Goal: Task Accomplishment & Management: Manage account settings

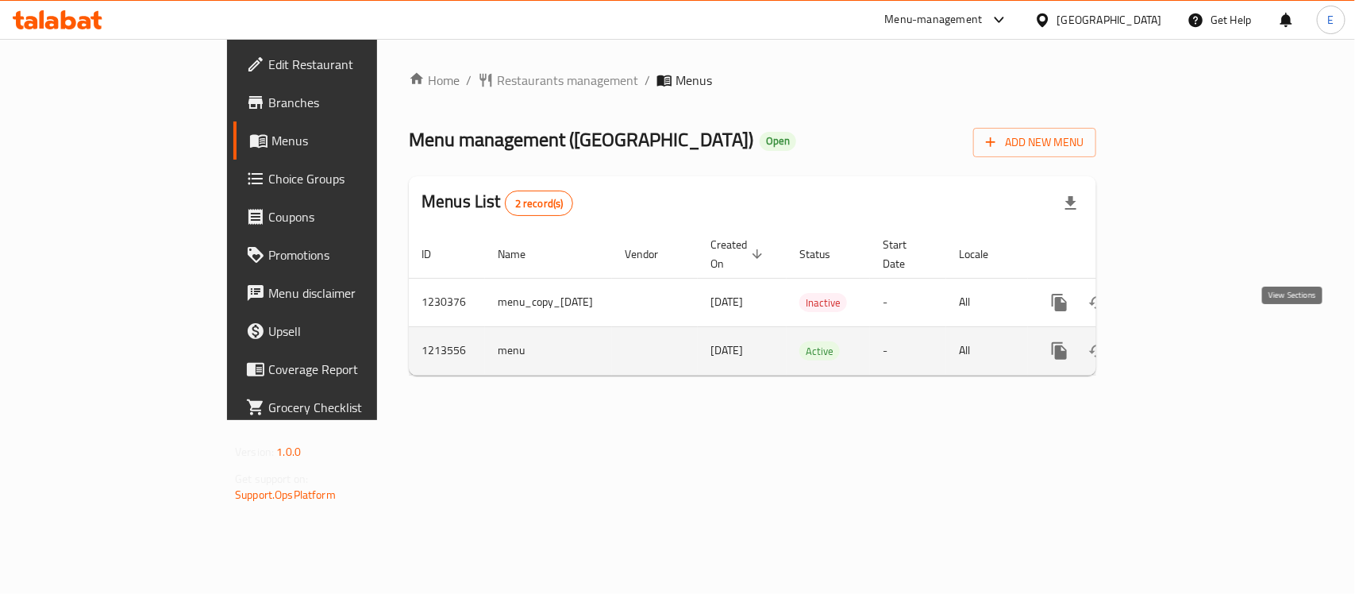
click at [1193, 332] on link "enhanced table" at bounding box center [1174, 351] width 38 height 38
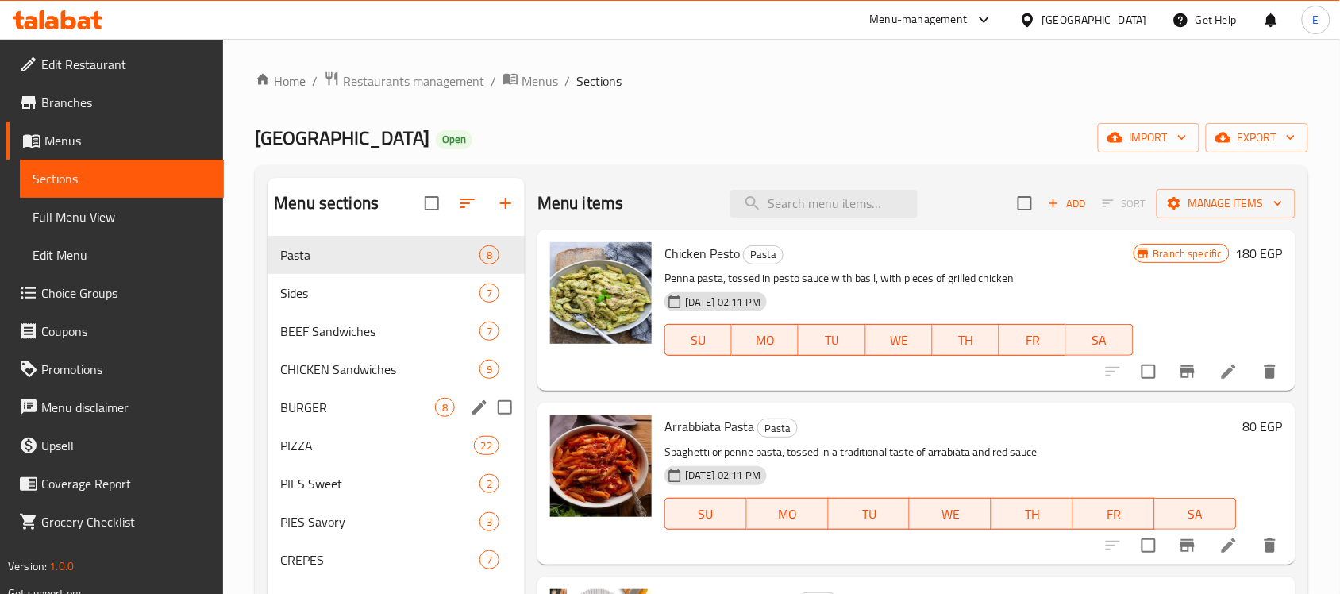
click at [361, 394] on div "BURGER 8" at bounding box center [395, 407] width 257 height 38
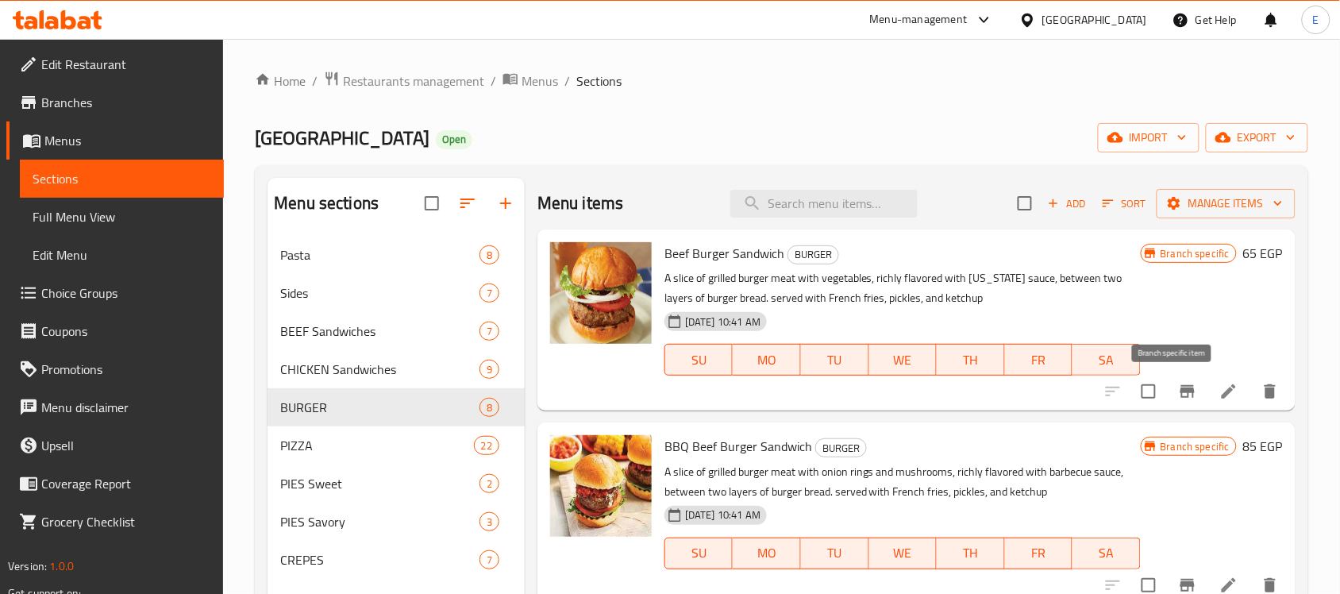
click at [1186, 387] on button "Branch-specific-item" at bounding box center [1187, 391] width 38 height 38
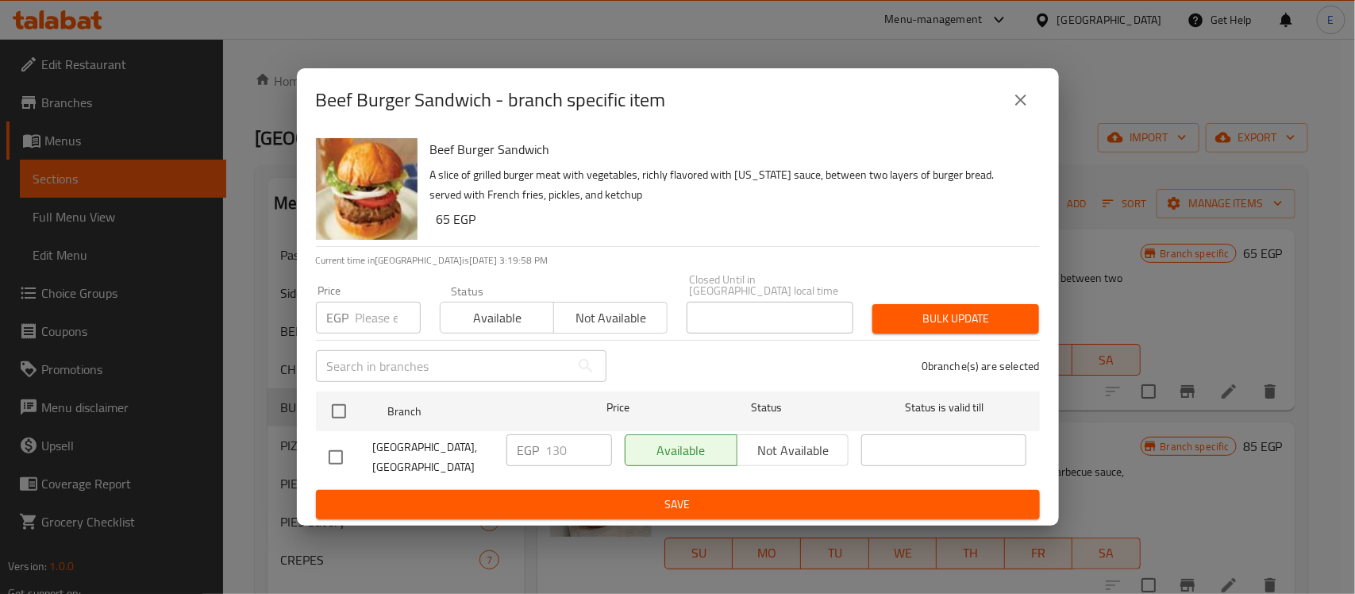
click at [344, 308] on p "EGP" at bounding box center [338, 317] width 22 height 19
click at [385, 314] on input "number" at bounding box center [388, 318] width 65 height 32
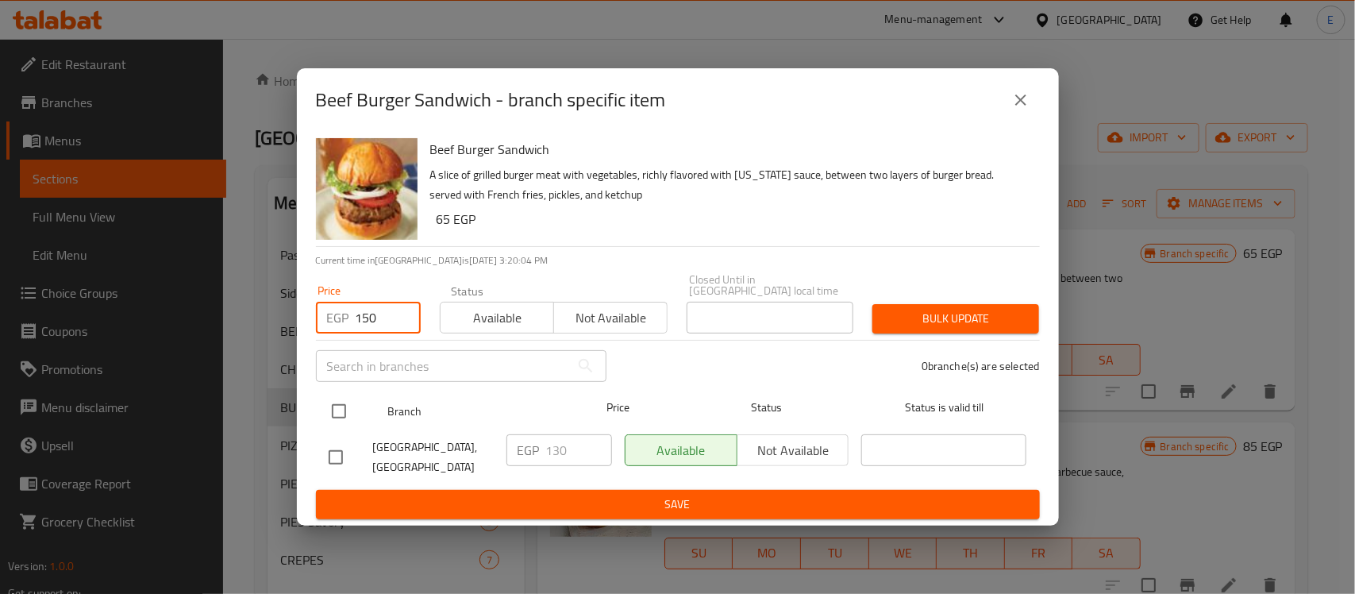
type input "150"
click at [338, 410] on input "checkbox" at bounding box center [338, 410] width 33 height 33
checkbox input "true"
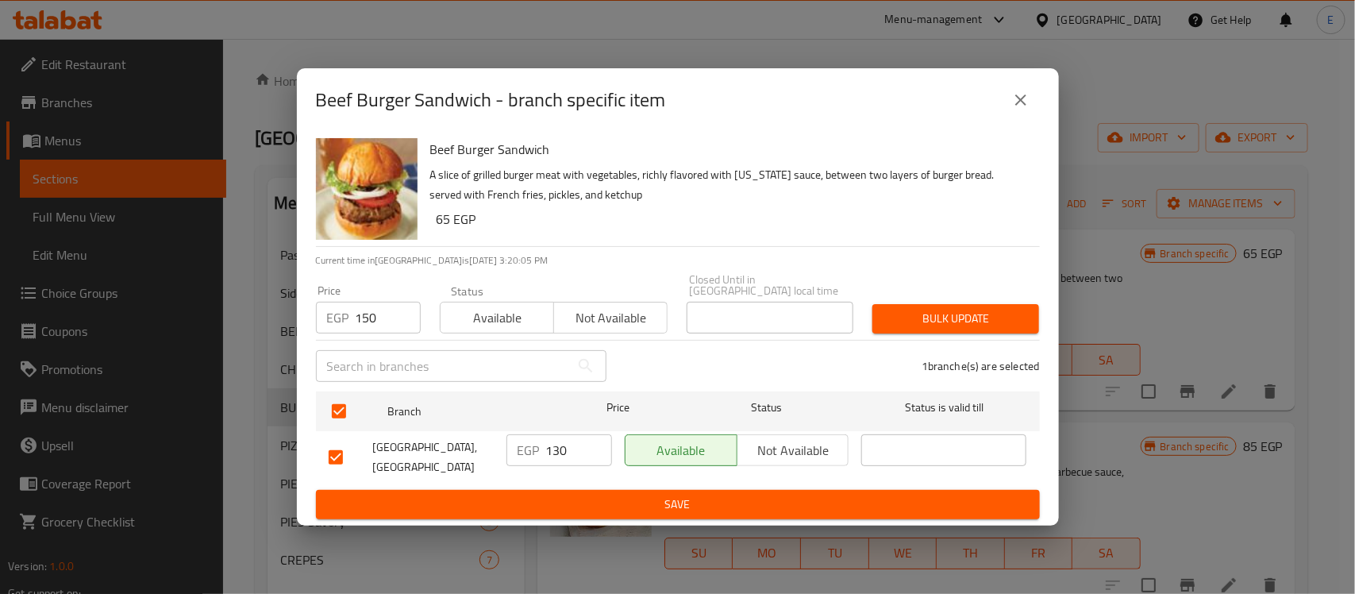
click at [915, 298] on div "Bulk update" at bounding box center [956, 318] width 186 height 48
click at [929, 309] on span "Bulk update" at bounding box center [955, 319] width 141 height 20
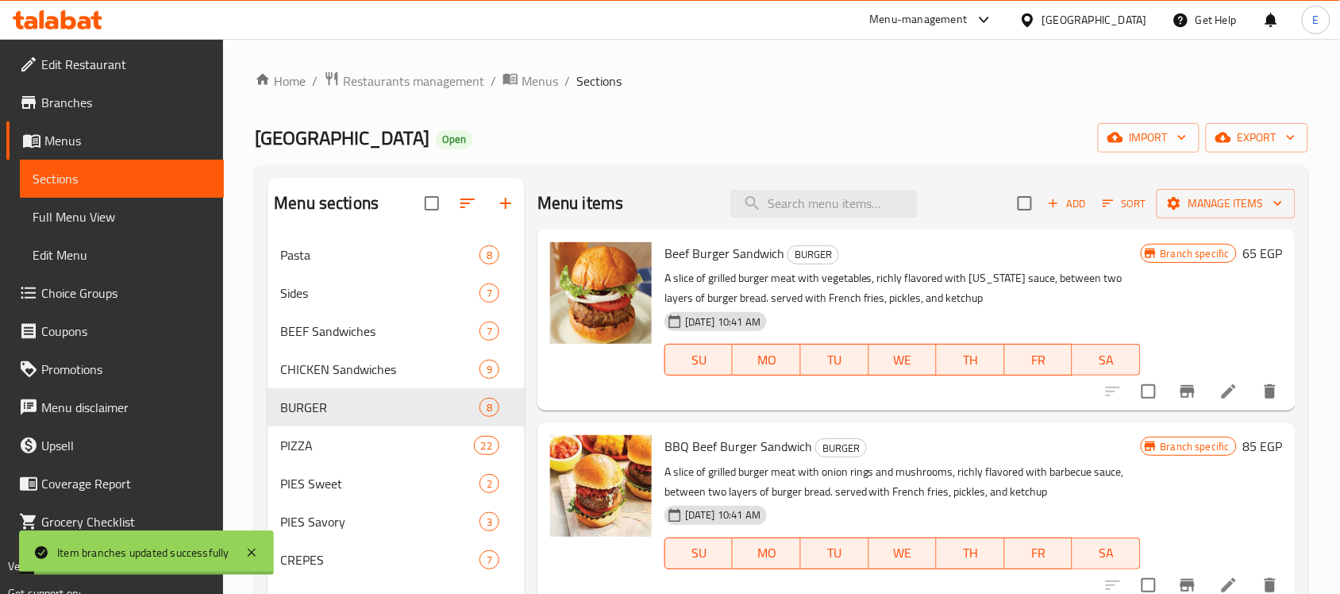
click at [1247, 262] on h6 "65 EGP" at bounding box center [1263, 253] width 40 height 22
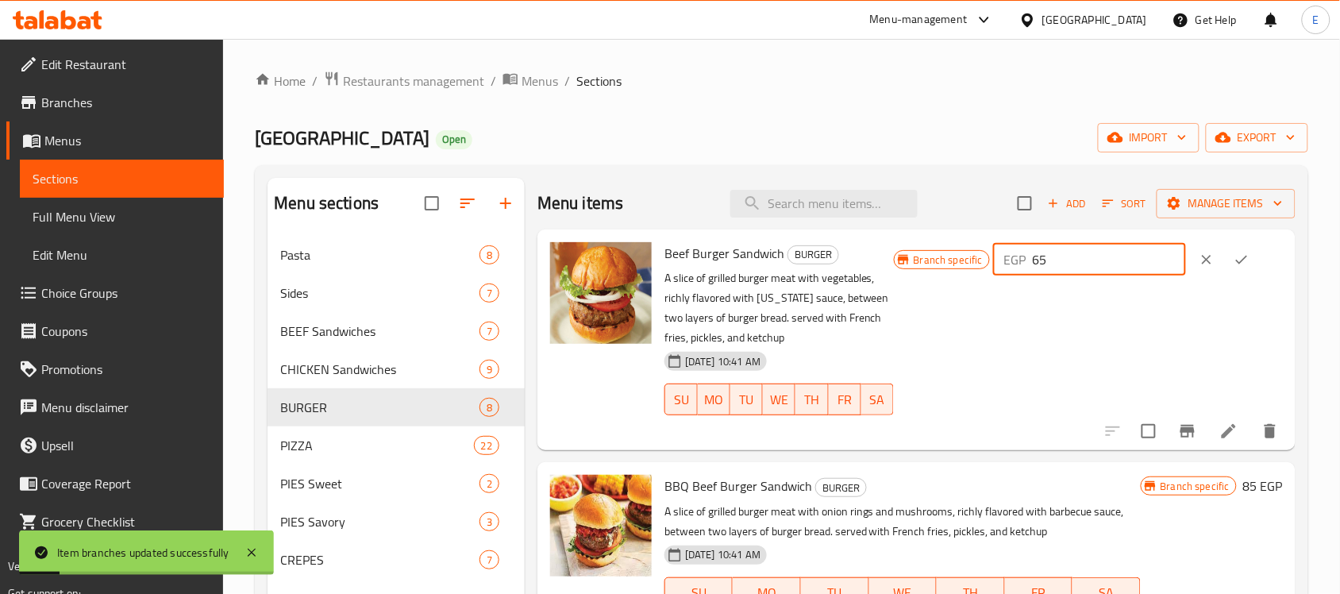
drag, startPoint x: 1132, startPoint y: 263, endPoint x: 962, endPoint y: 286, distance: 172.2
click at [969, 286] on div "Branch specific EGP 65 ​" at bounding box center [1088, 339] width 389 height 195
type input "150"
click at [1233, 256] on icon "ok" at bounding box center [1241, 260] width 16 height 16
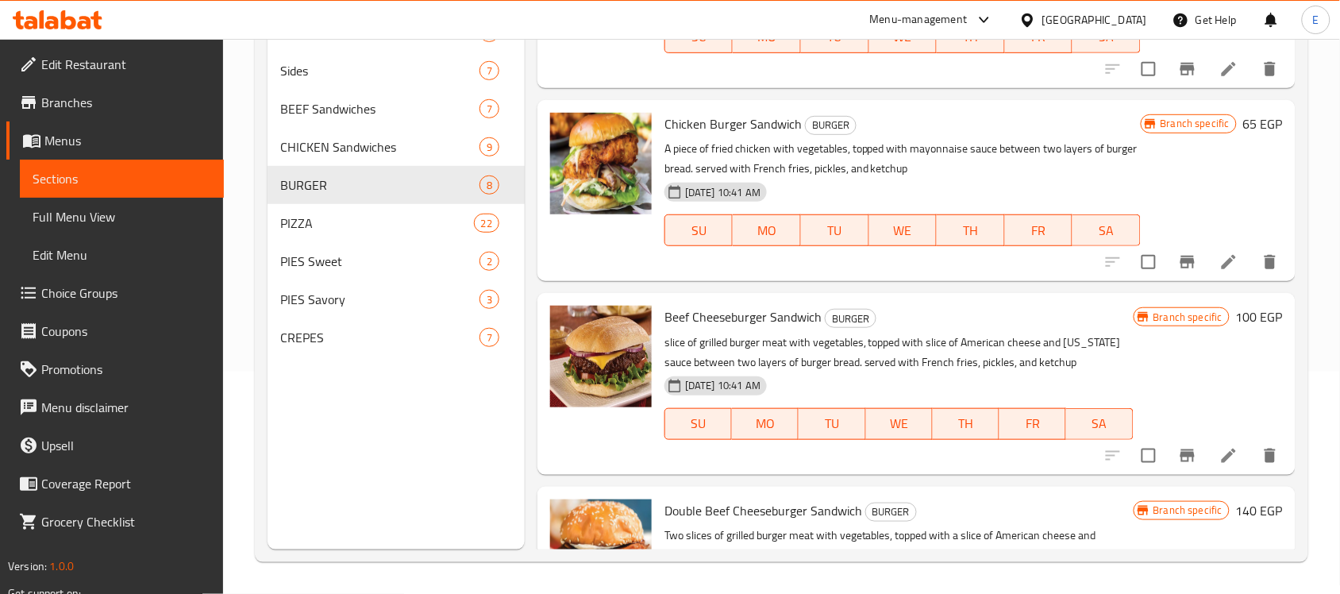
scroll to position [312, 0]
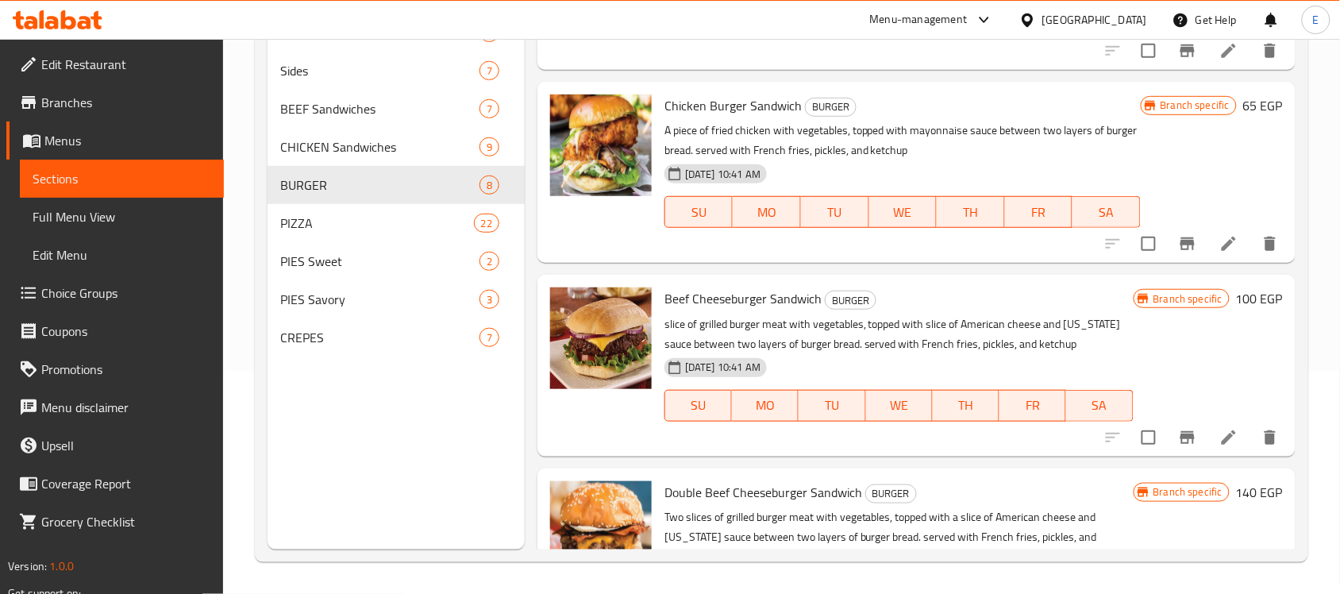
click at [1242, 309] on div "Branch specific 100 EGP" at bounding box center [1207, 365] width 149 height 156
click at [1243, 304] on h6 "100 EGP" at bounding box center [1259, 298] width 47 height 22
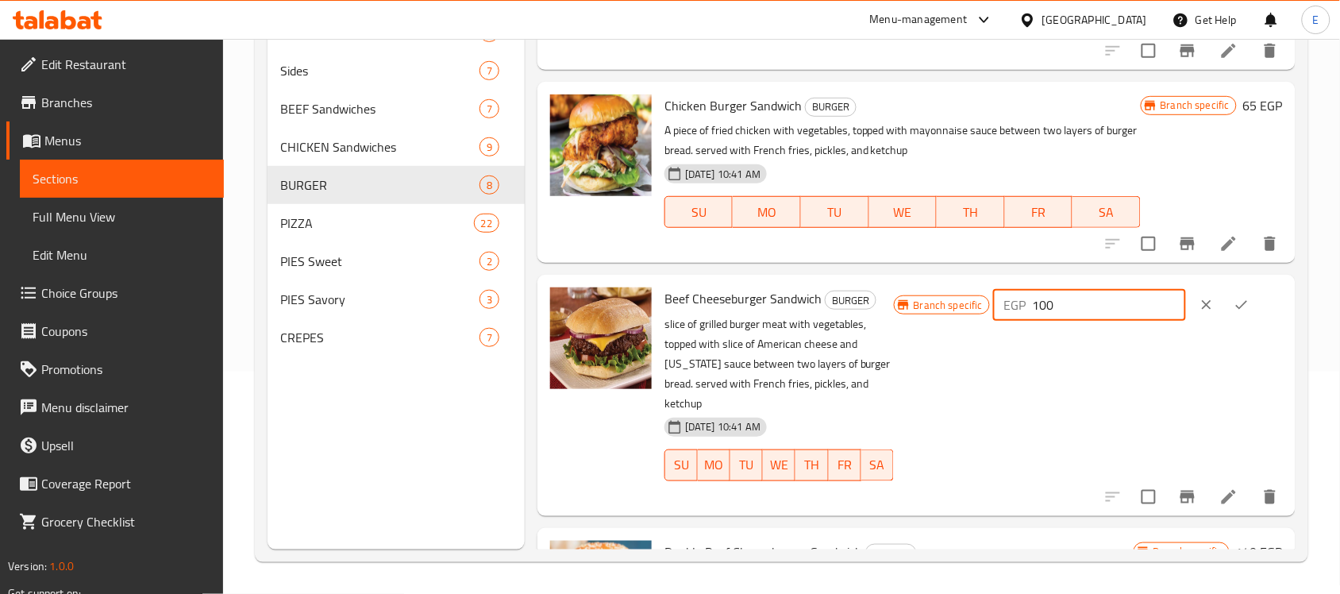
drag, startPoint x: 1101, startPoint y: 303, endPoint x: 1006, endPoint y: 306, distance: 94.5
click at [1006, 306] on div "Branch specific EGP 100 ​" at bounding box center [1088, 304] width 389 height 35
type input "200"
click at [1239, 310] on icon "ok" at bounding box center [1241, 305] width 16 height 16
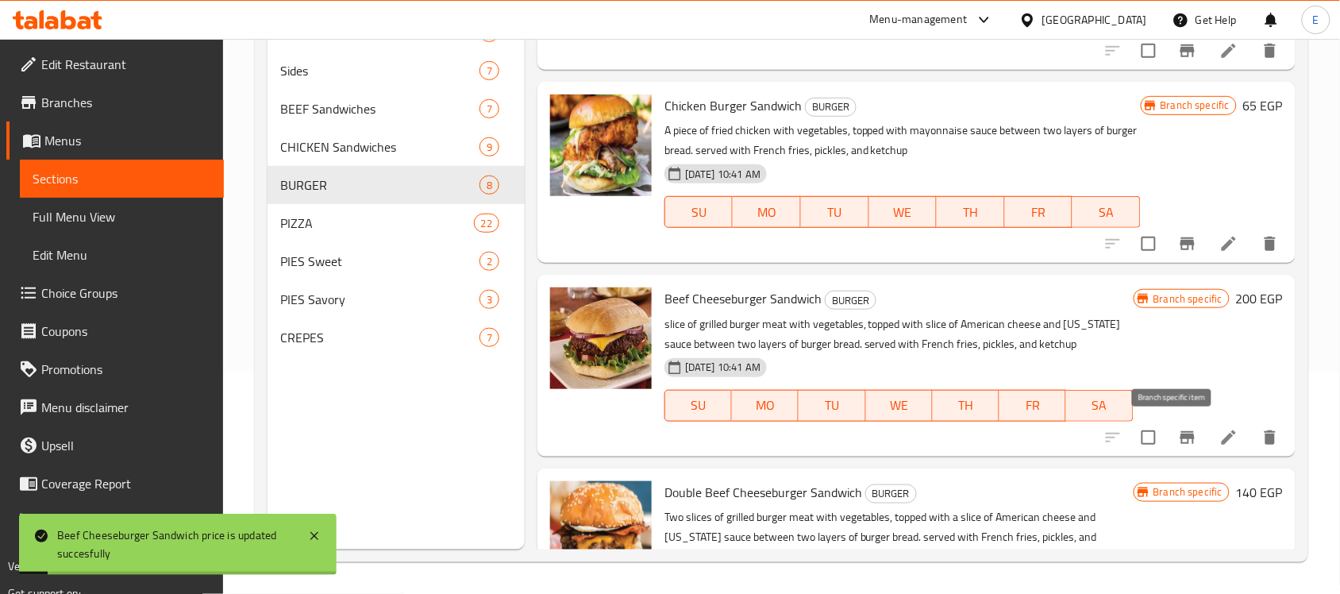
click at [1179, 444] on icon "Branch-specific-item" at bounding box center [1187, 437] width 19 height 19
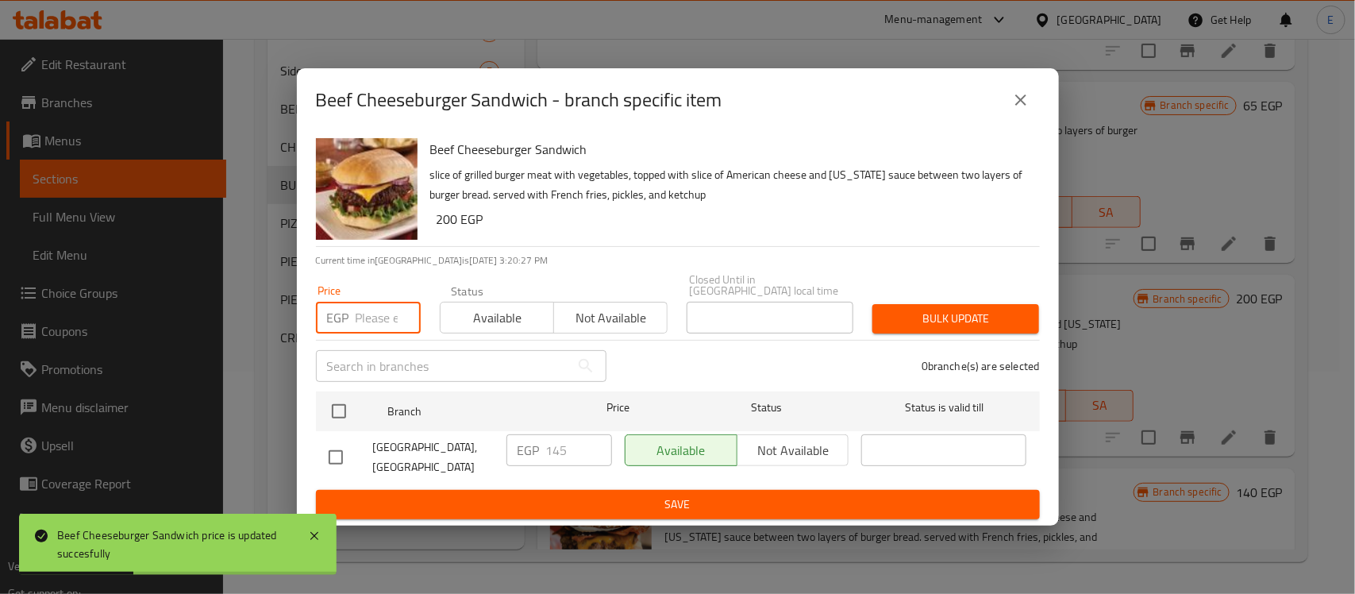
click at [386, 312] on input "number" at bounding box center [388, 318] width 65 height 32
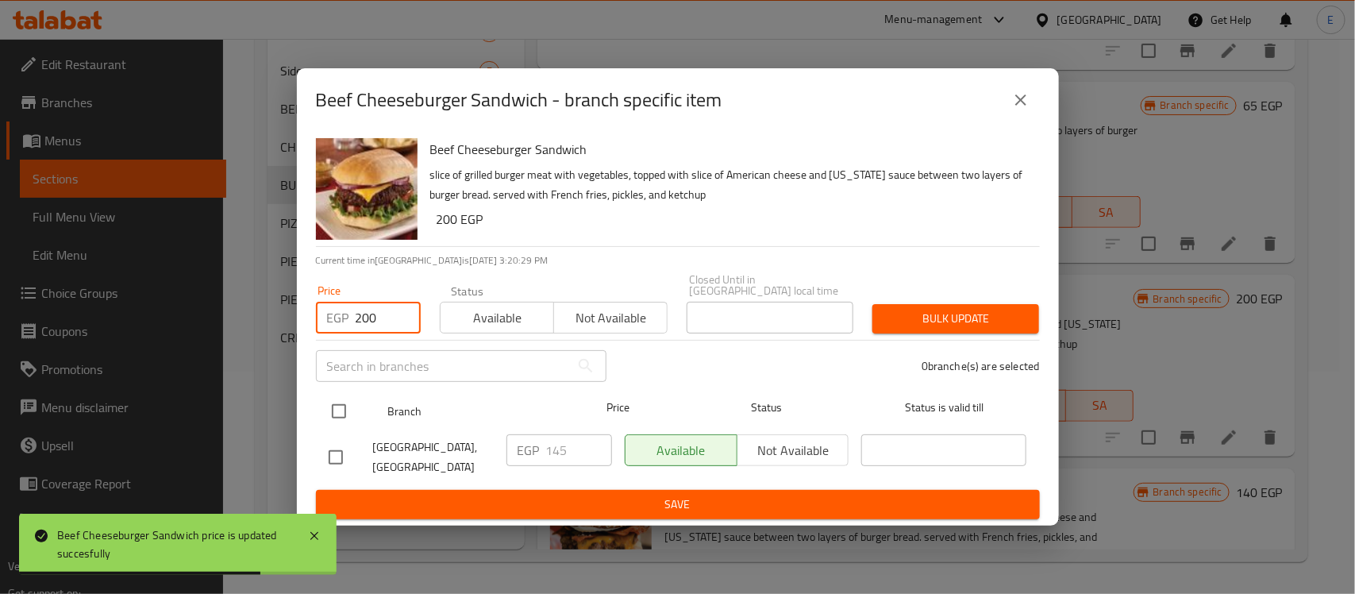
type input "200"
click at [345, 403] on input "checkbox" at bounding box center [338, 410] width 33 height 33
checkbox input "true"
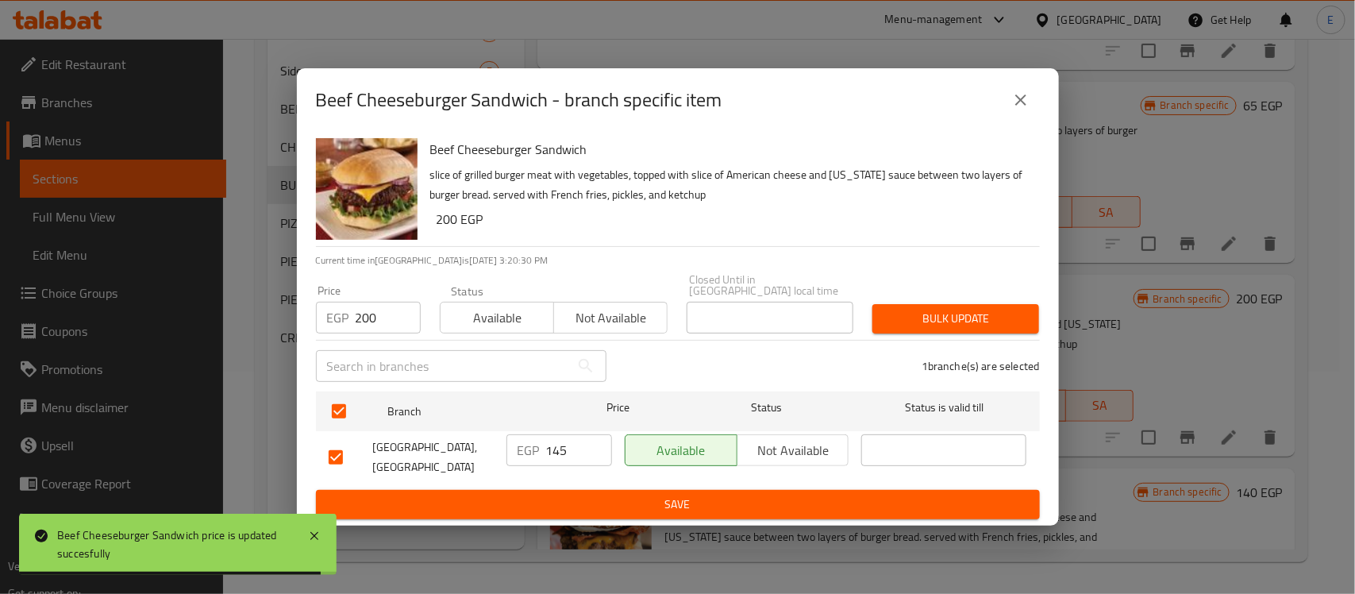
click at [897, 314] on span "Bulk update" at bounding box center [955, 319] width 141 height 20
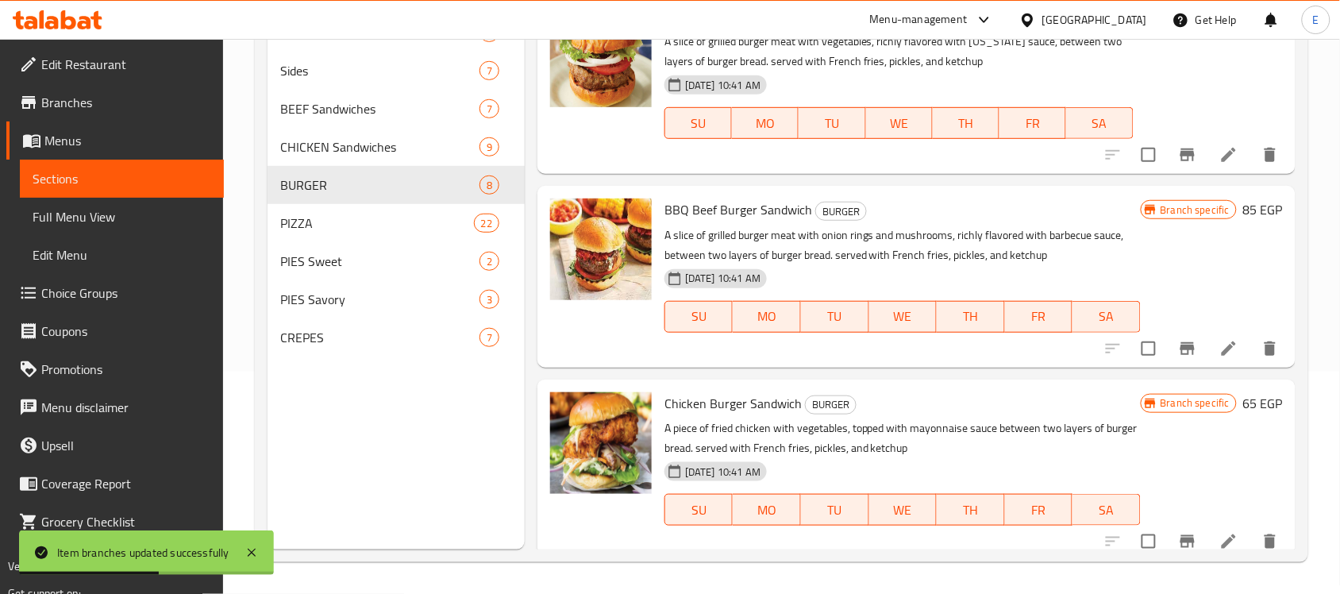
scroll to position [0, 0]
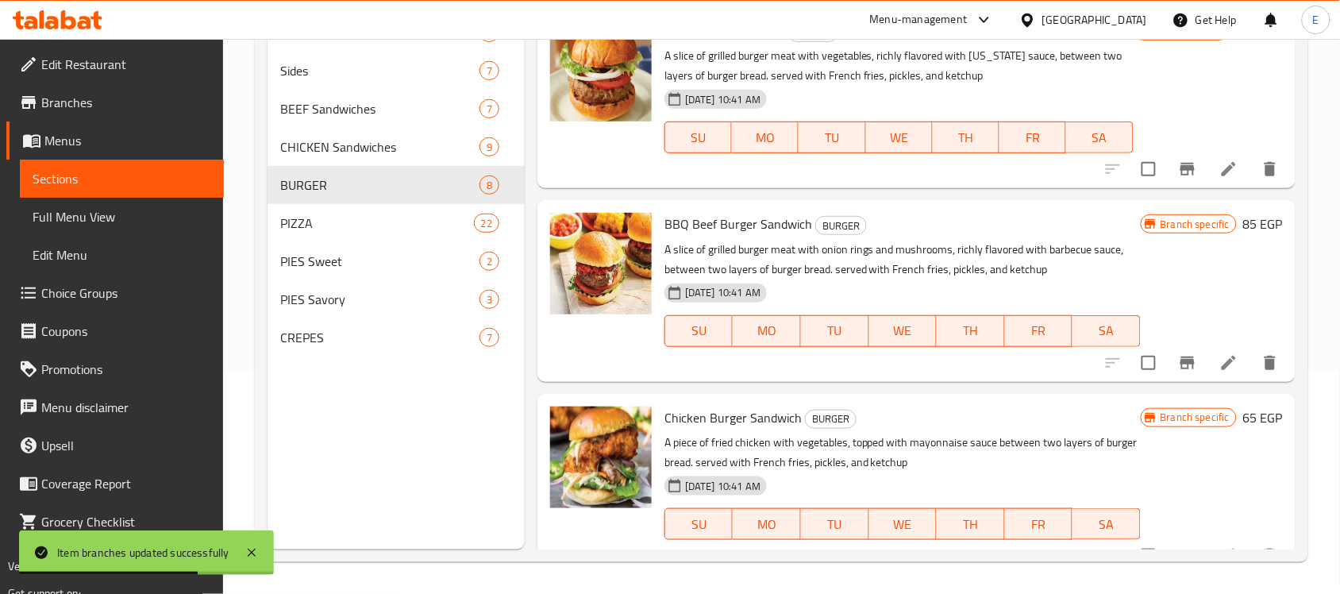
click at [1252, 220] on h6 "85 EGP" at bounding box center [1263, 224] width 40 height 22
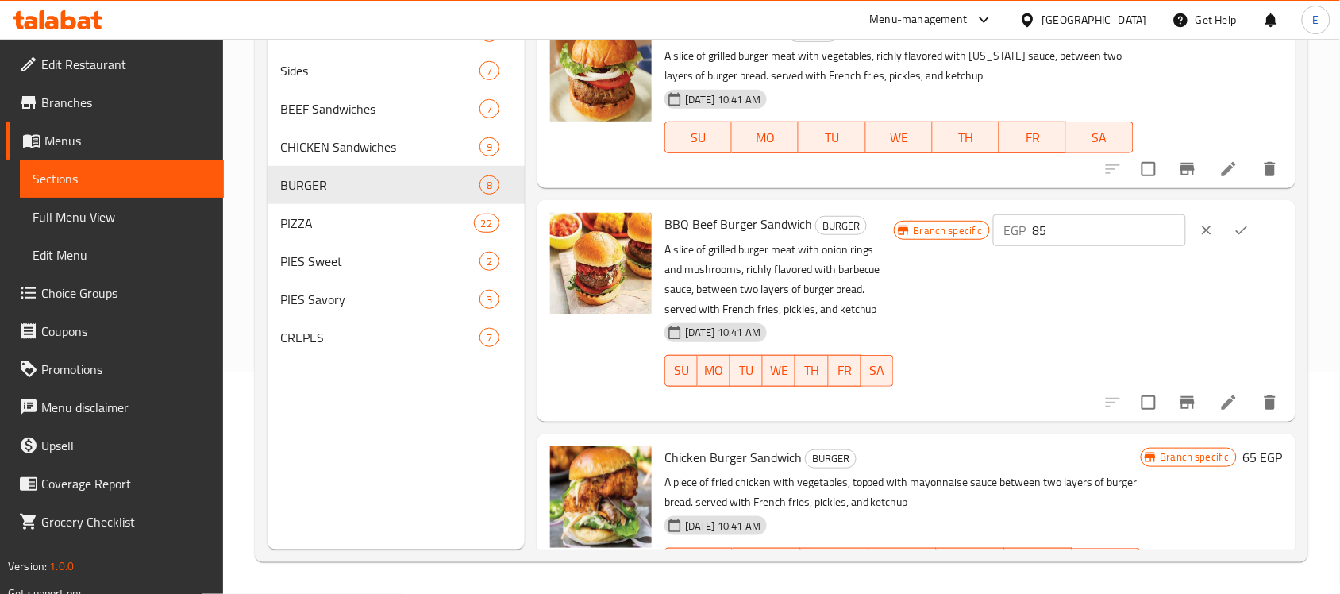
drag, startPoint x: 1080, startPoint y: 226, endPoint x: 998, endPoint y: 228, distance: 81.8
click at [998, 228] on div "Branch specific EGP 85 ​" at bounding box center [1088, 230] width 389 height 35
type input "200"
click at [1251, 224] on button "ok" at bounding box center [1241, 230] width 35 height 35
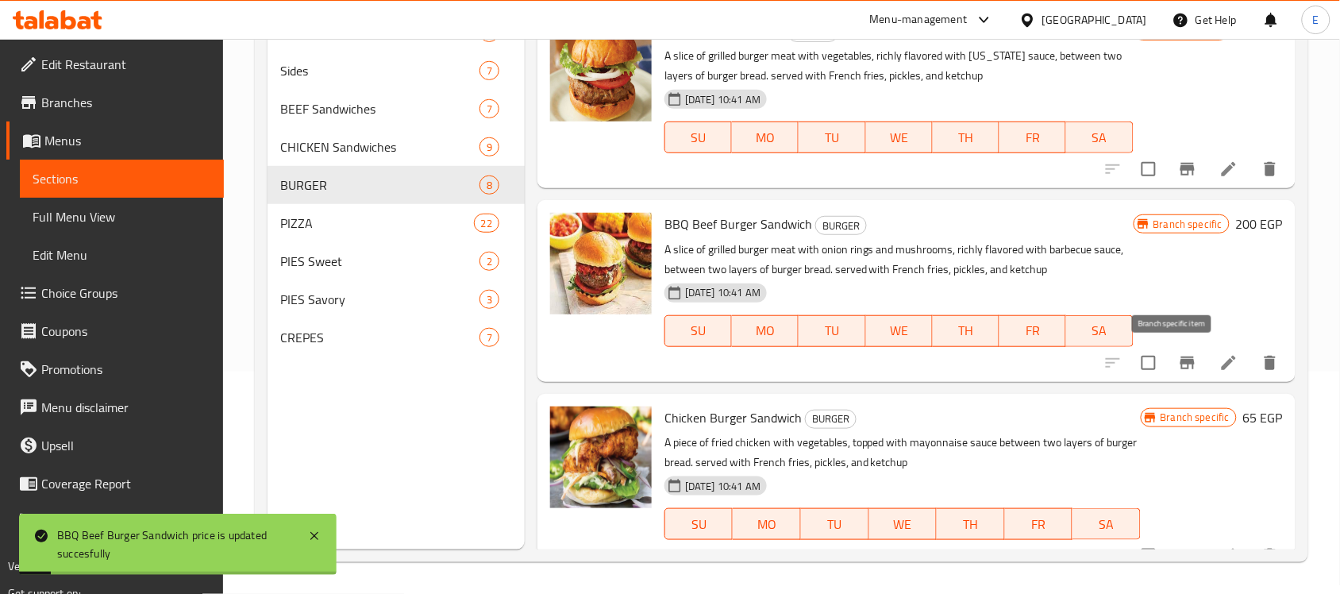
click at [1180, 359] on icon "Branch-specific-item" at bounding box center [1187, 362] width 19 height 19
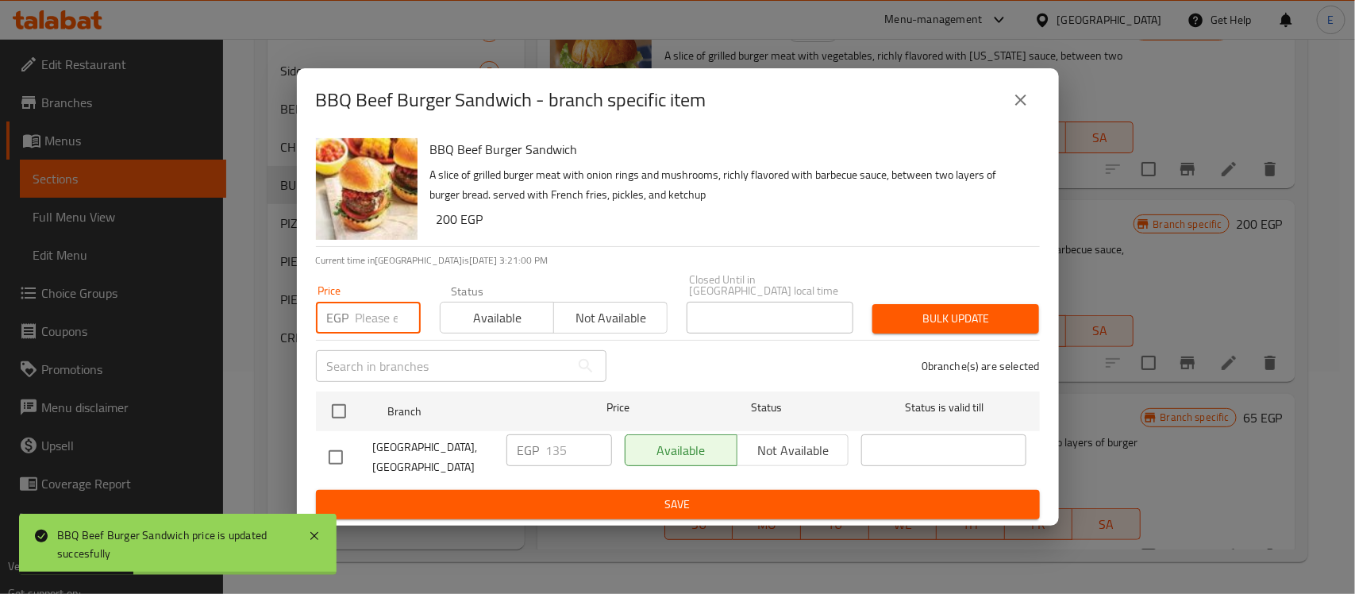
click at [383, 314] on input "number" at bounding box center [388, 318] width 65 height 32
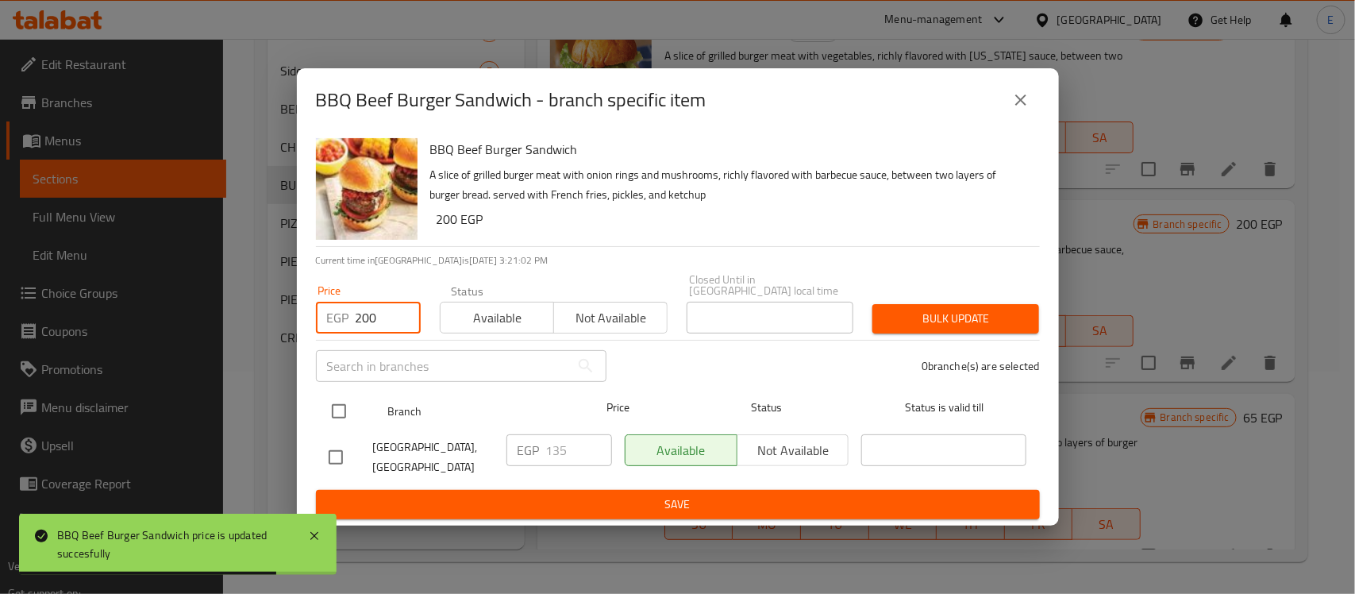
type input "200"
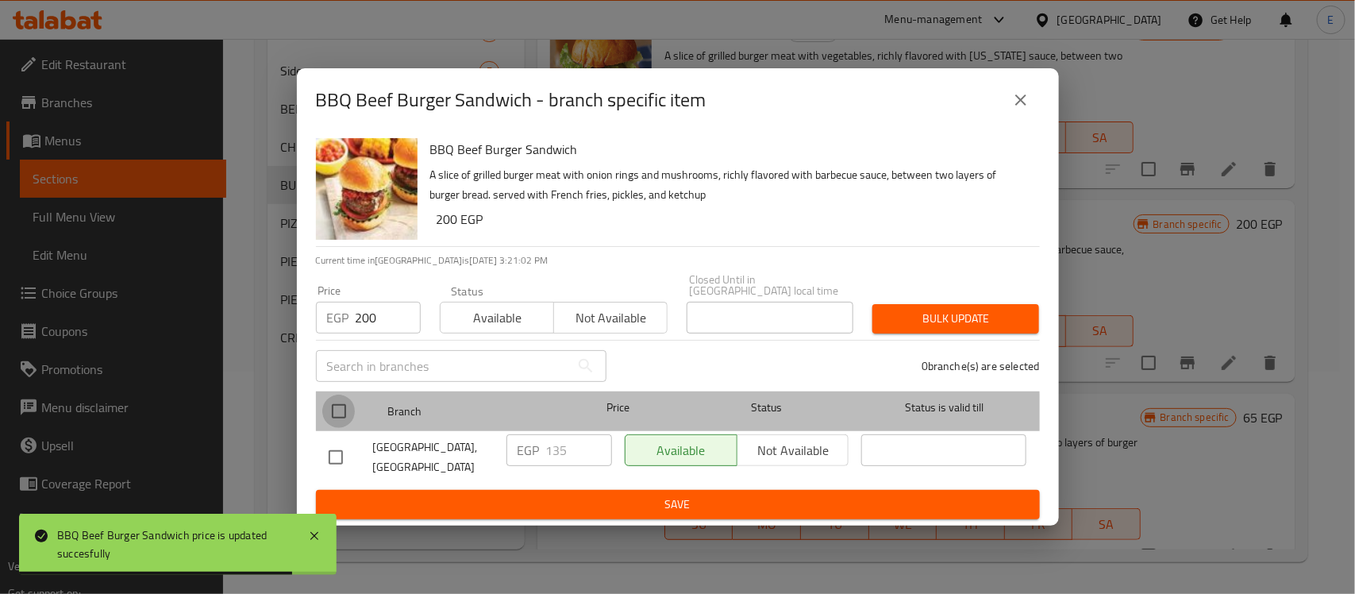
click at [341, 415] on input "checkbox" at bounding box center [338, 410] width 33 height 33
checkbox input "true"
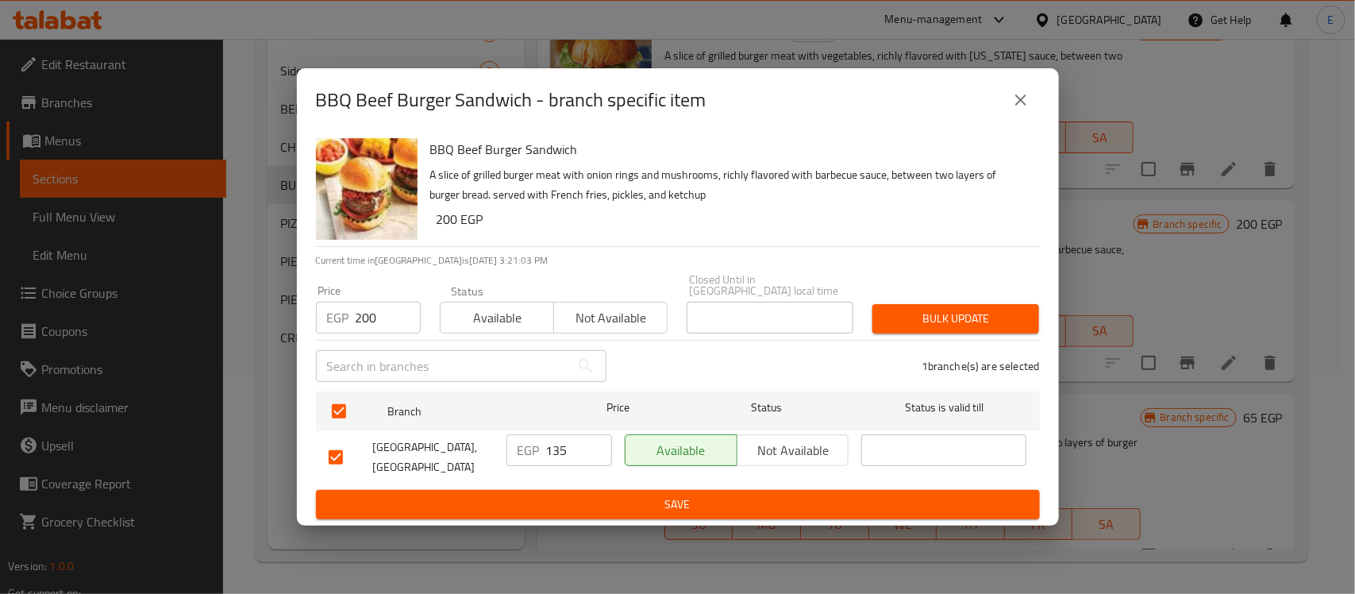
click at [974, 330] on div "Bulk update" at bounding box center [956, 318] width 186 height 48
click at [965, 314] on span "Bulk update" at bounding box center [955, 319] width 141 height 20
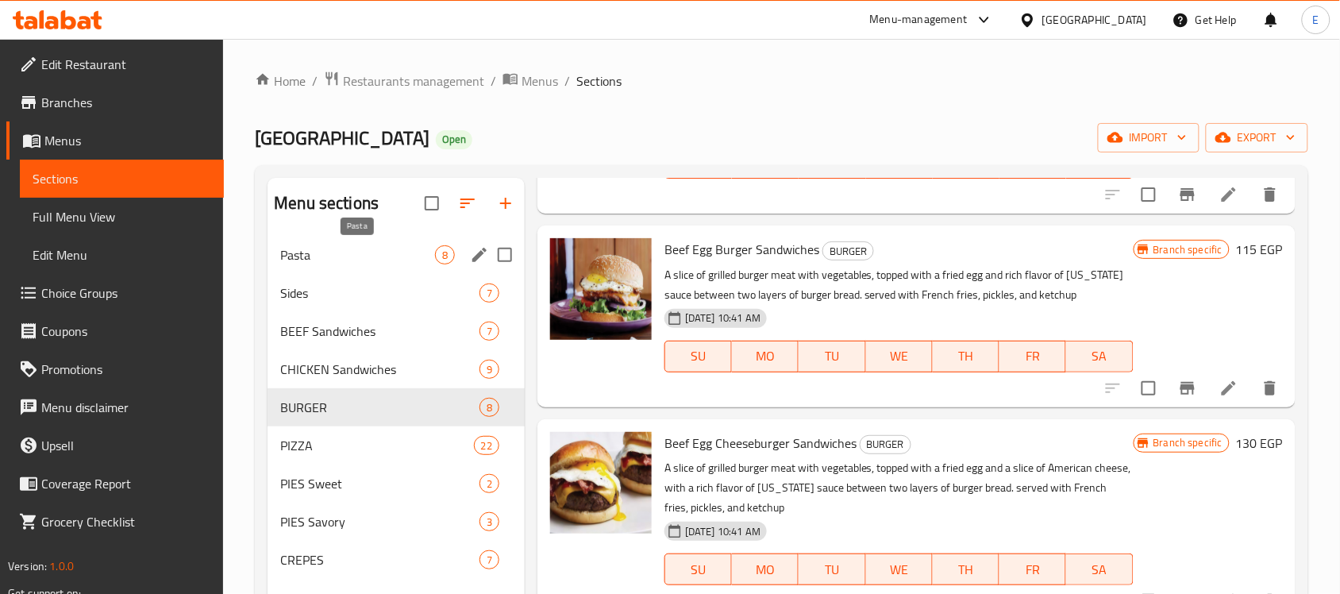
click at [371, 254] on span "Pasta" at bounding box center [357, 254] width 155 height 19
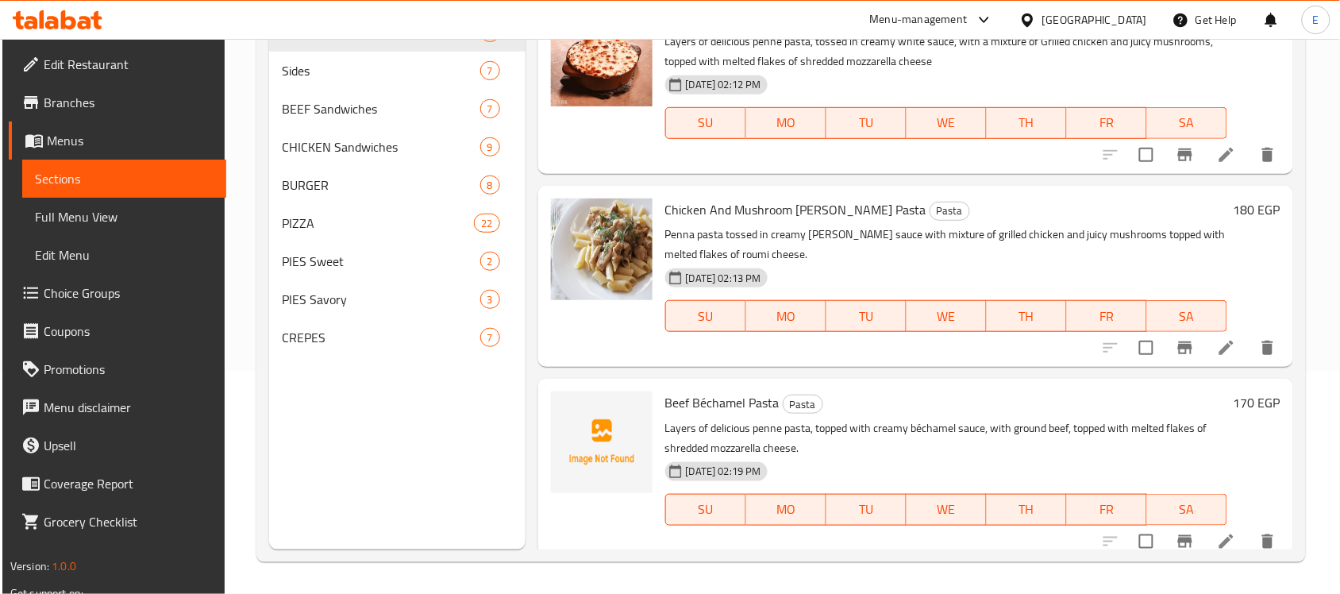
scroll to position [910, 0]
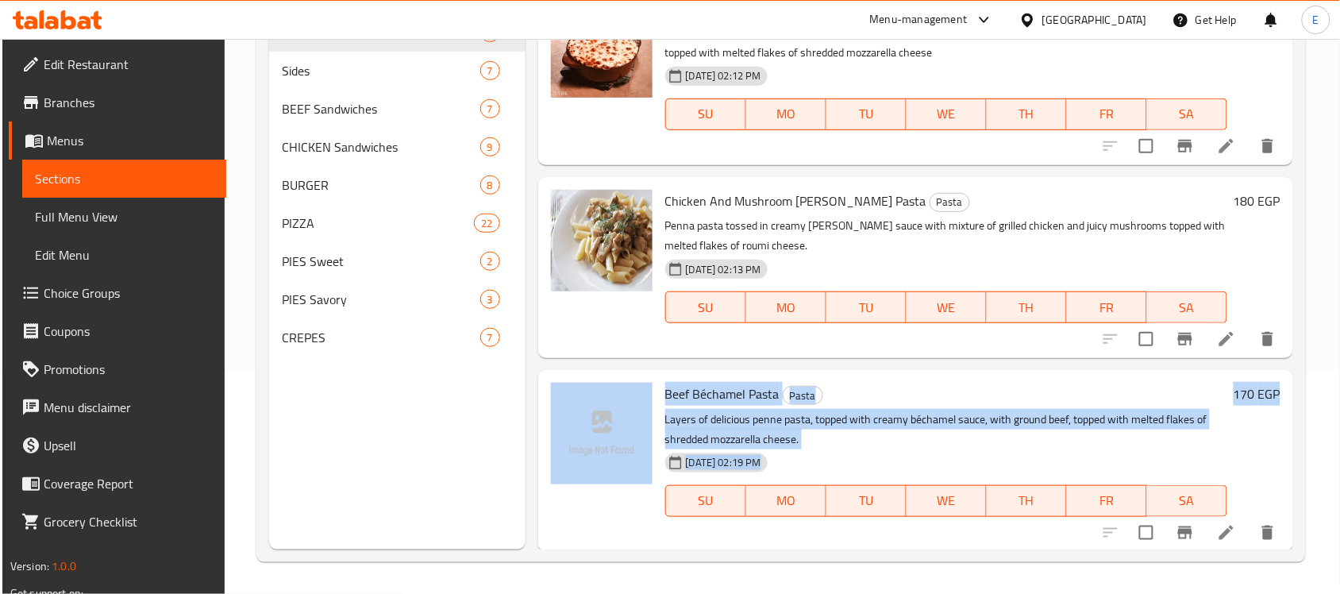
drag, startPoint x: 1308, startPoint y: 480, endPoint x: 1297, endPoint y: 356, distance: 125.0
click at [1297, 356] on div "Home / Restaurants management / Menus / Sections Royal Gate Open import export …" at bounding box center [781, 205] width 1113 height 777
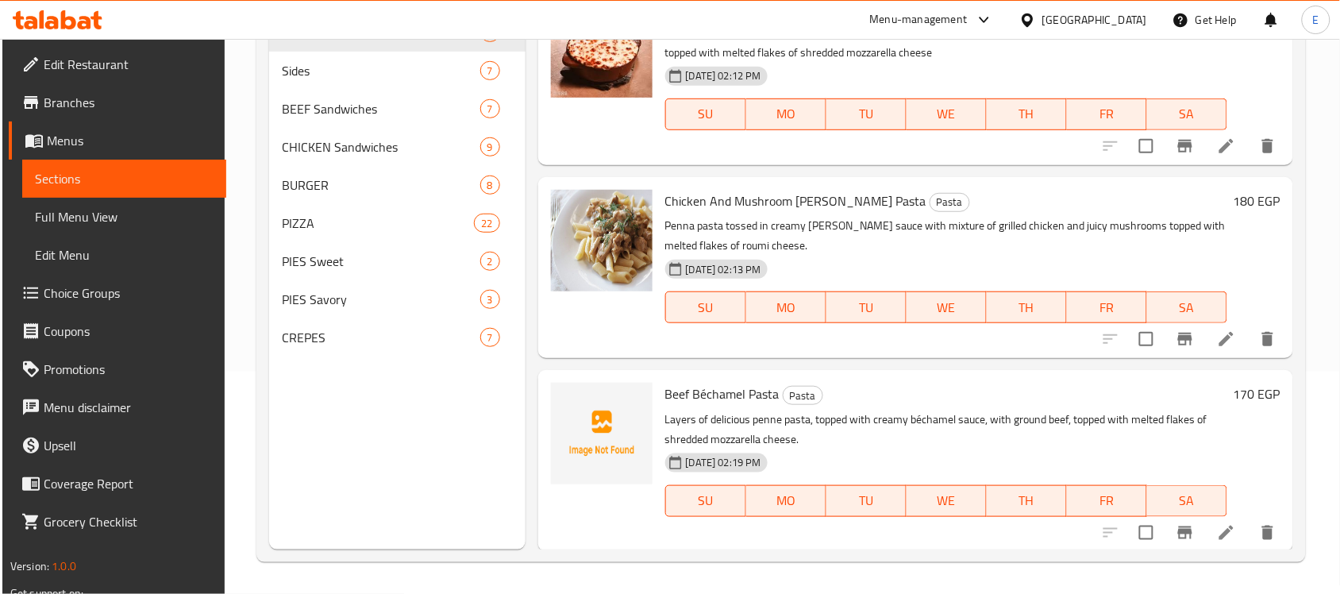
click at [356, 440] on div "Menu sections Pasta 8 Sides 7 BEEF Sandwiches 7 CHICKEN Sandwiches 9 BURGER 8 P…" at bounding box center [397, 253] width 256 height 594
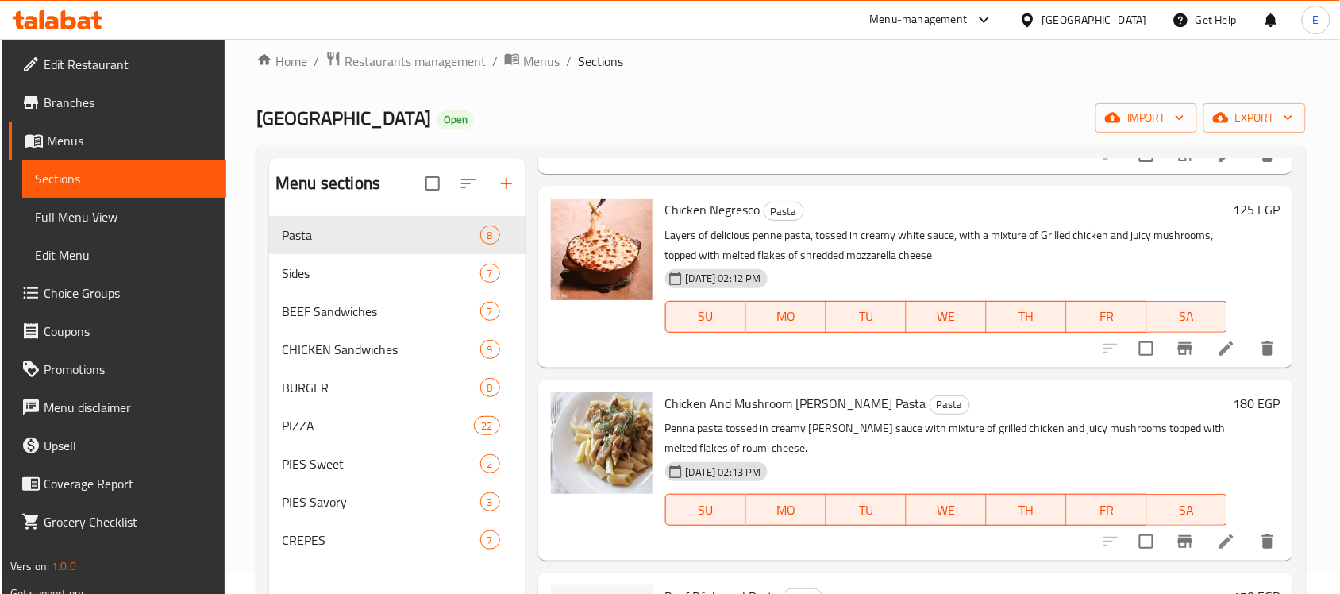
scroll to position [0, 0]
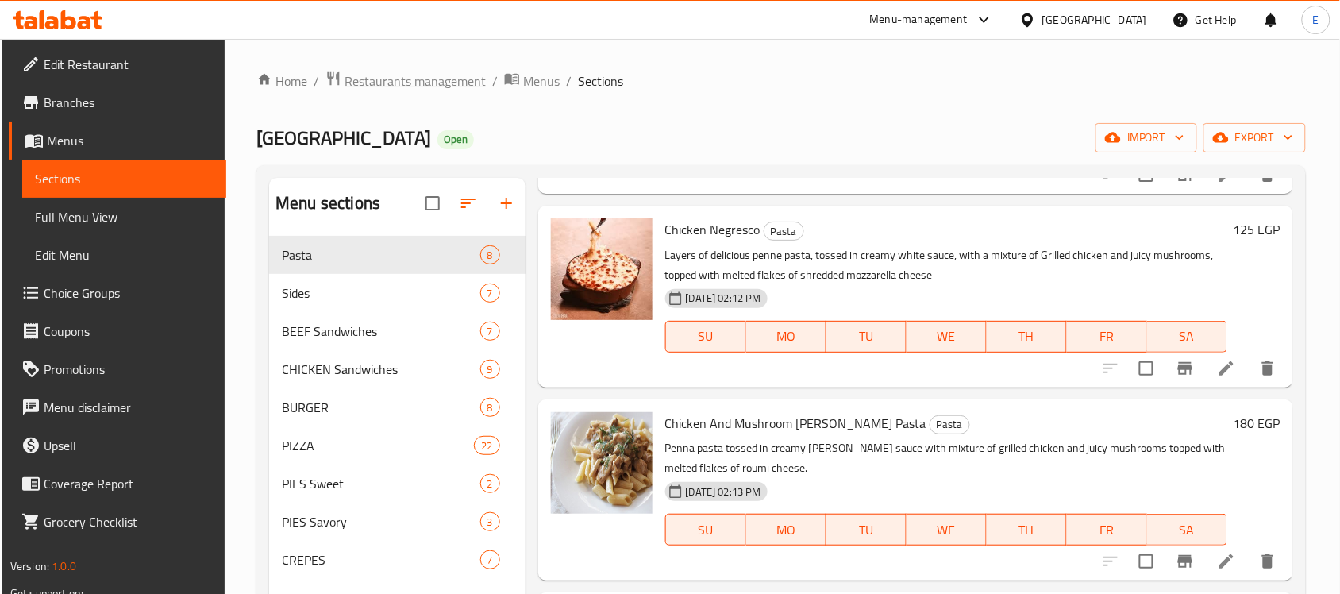
click at [413, 81] on span "Restaurants management" at bounding box center [414, 80] width 141 height 19
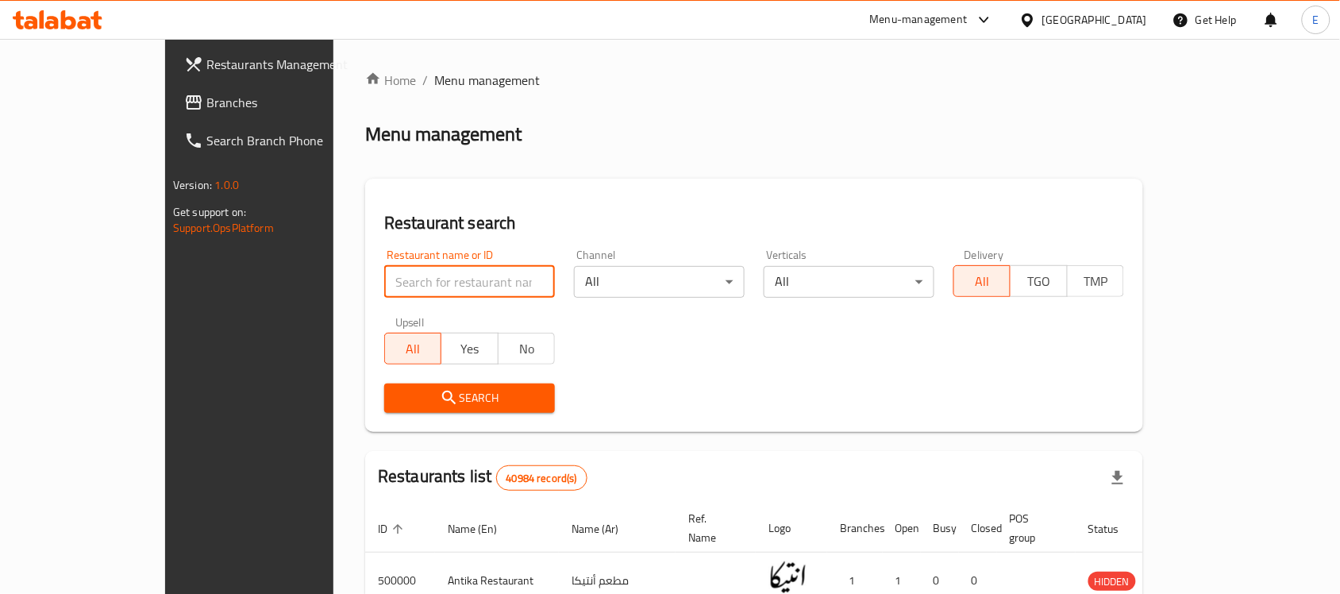
click at [489, 294] on input "search" at bounding box center [469, 282] width 171 height 32
paste input "628265"
type input "628265"
click button "Search" at bounding box center [469, 397] width 171 height 29
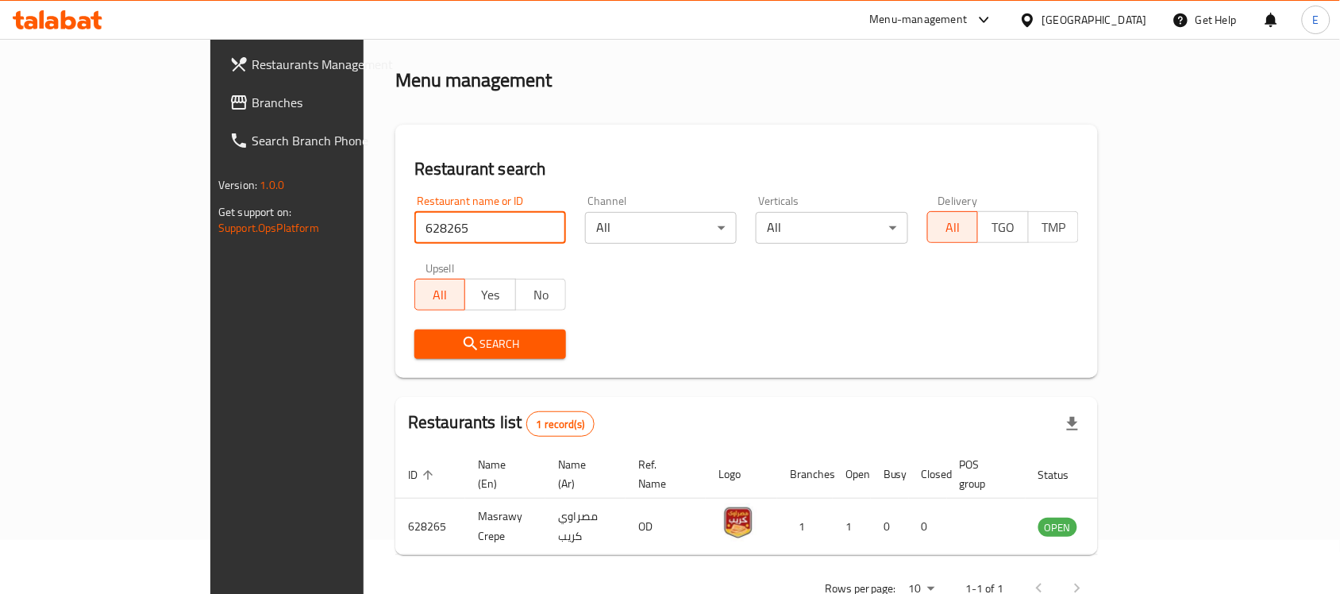
scroll to position [83, 0]
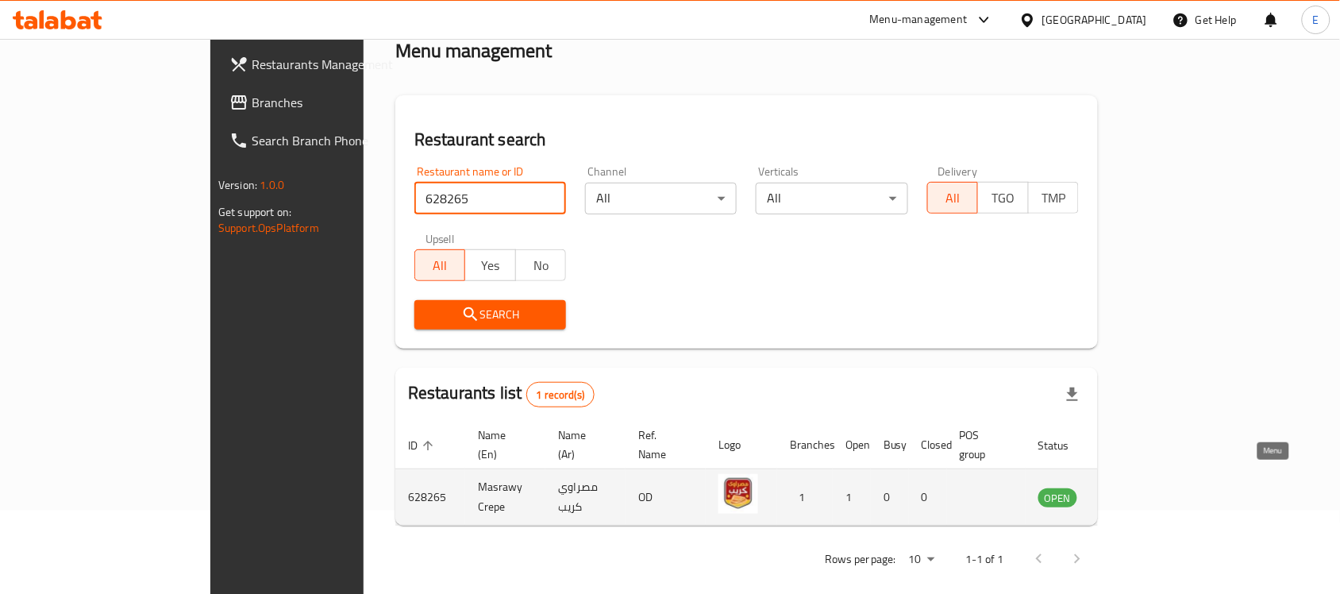
click at [1140, 491] on icon "enhanced table" at bounding box center [1130, 497] width 17 height 13
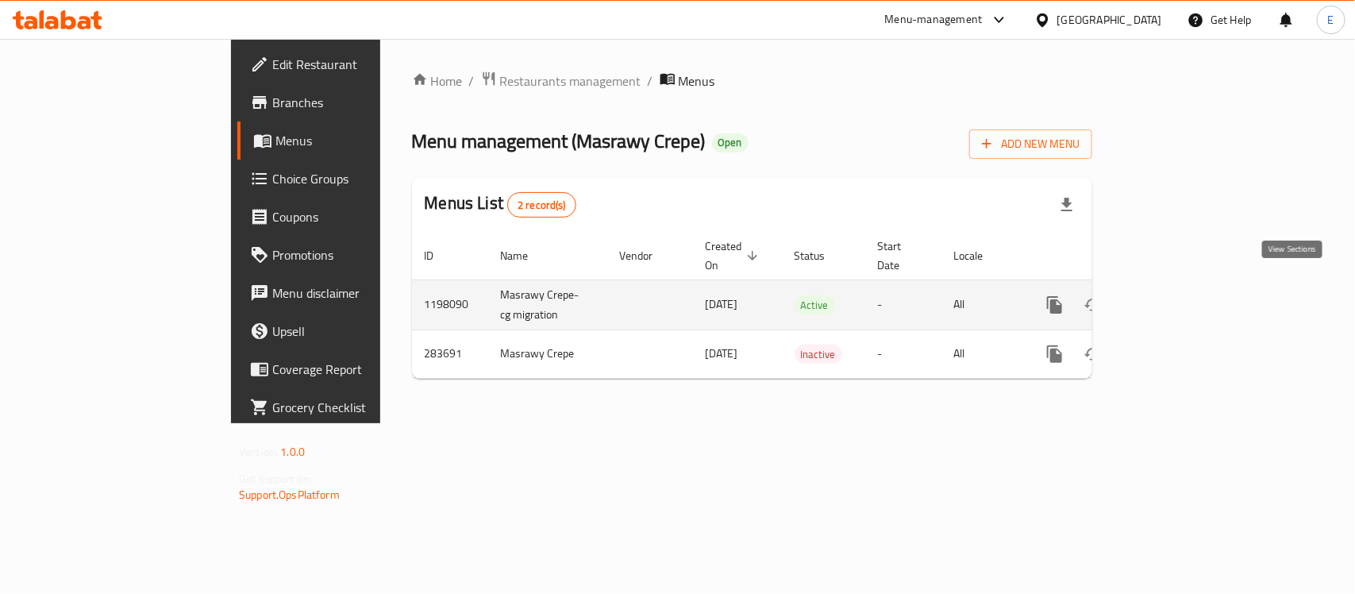
click at [1178, 295] on icon "enhanced table" at bounding box center [1168, 304] width 19 height 19
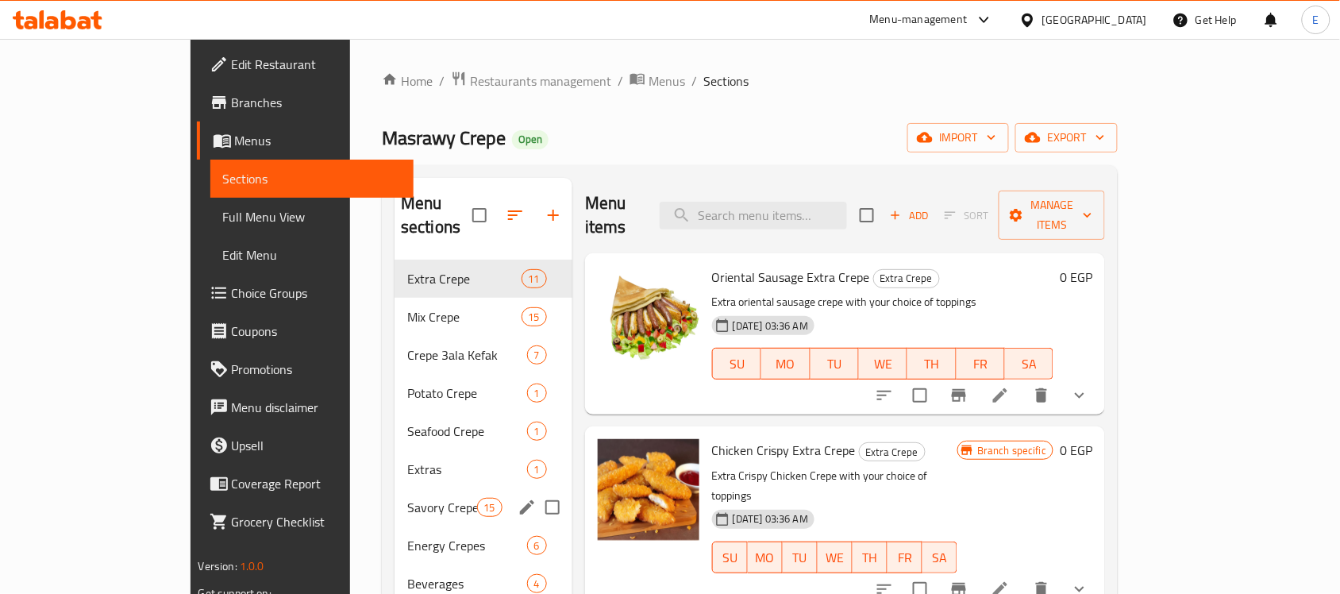
drag, startPoint x: 370, startPoint y: 470, endPoint x: 1354, endPoint y: 179, distance: 1026.2
click at [394, 488] on div "Savory Crepes 15" at bounding box center [483, 507] width 178 height 38
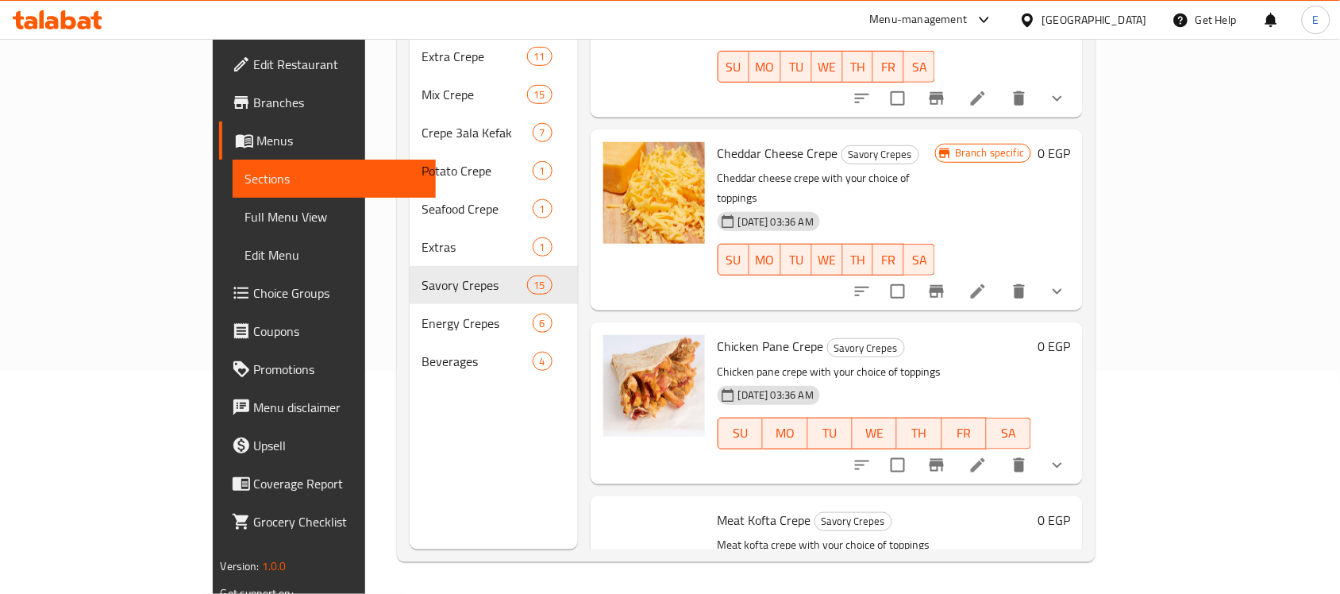
scroll to position [298, 0]
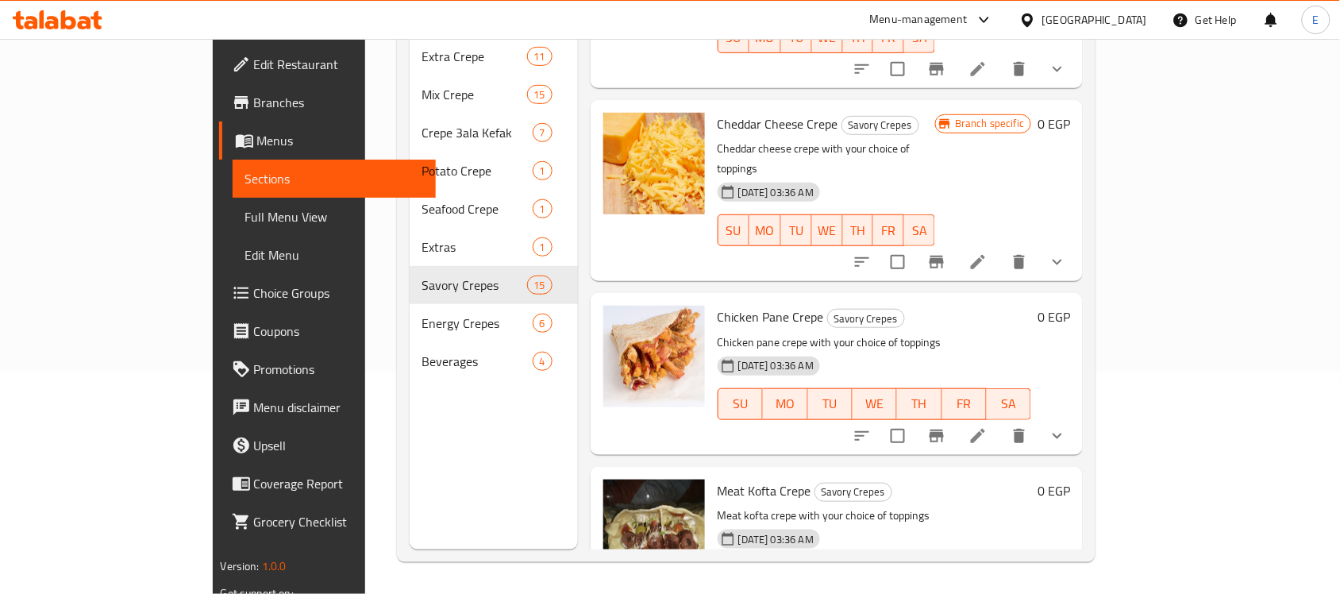
click at [1076, 417] on button "show more" at bounding box center [1057, 436] width 38 height 38
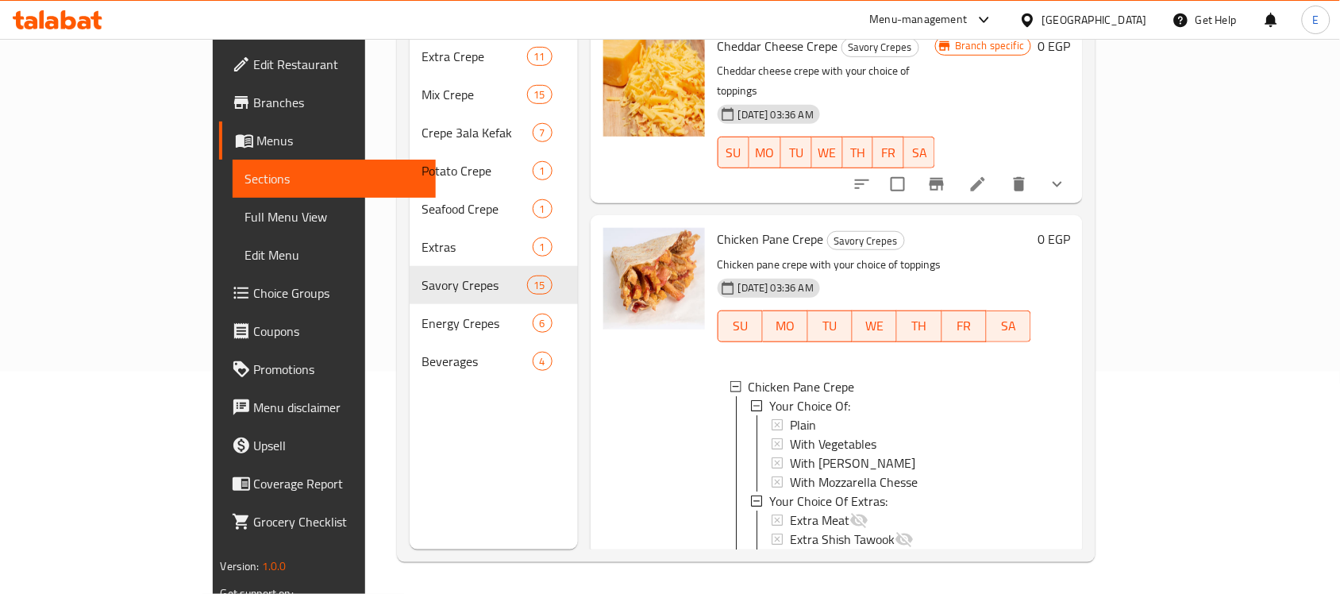
scroll to position [442, 0]
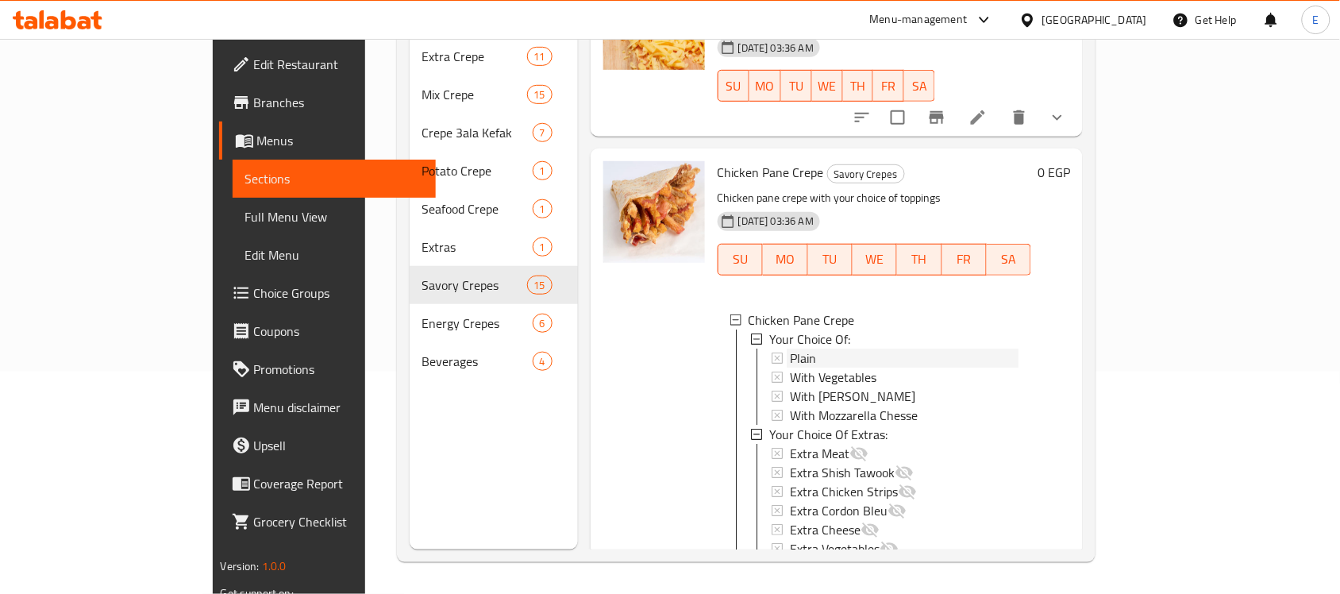
click at [837, 348] on div "Plain" at bounding box center [904, 357] width 229 height 19
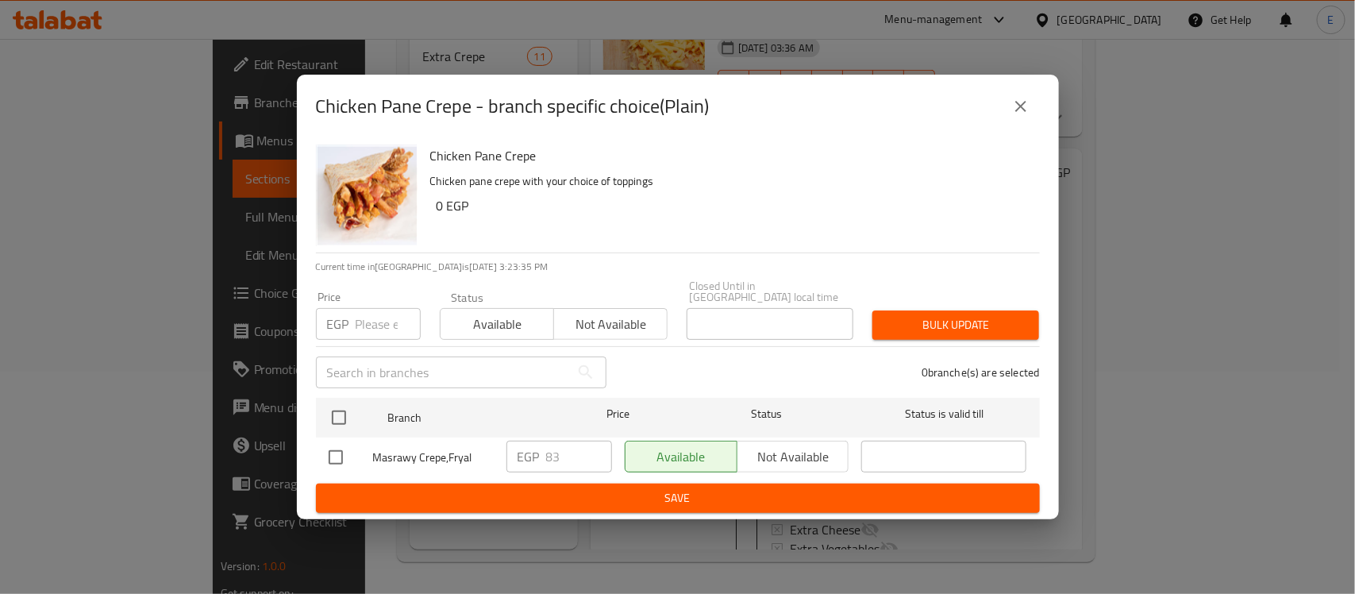
click at [1012, 116] on icon "close" at bounding box center [1020, 106] width 19 height 19
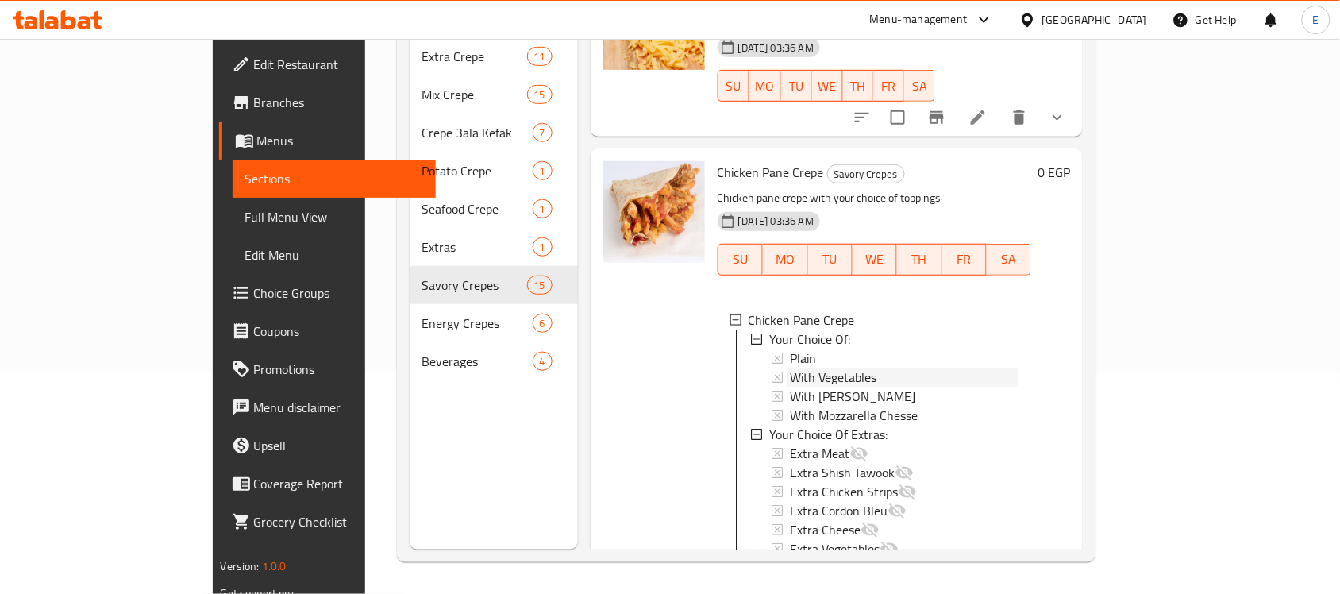
click at [799, 367] on span "With Vegetables" at bounding box center [833, 376] width 86 height 19
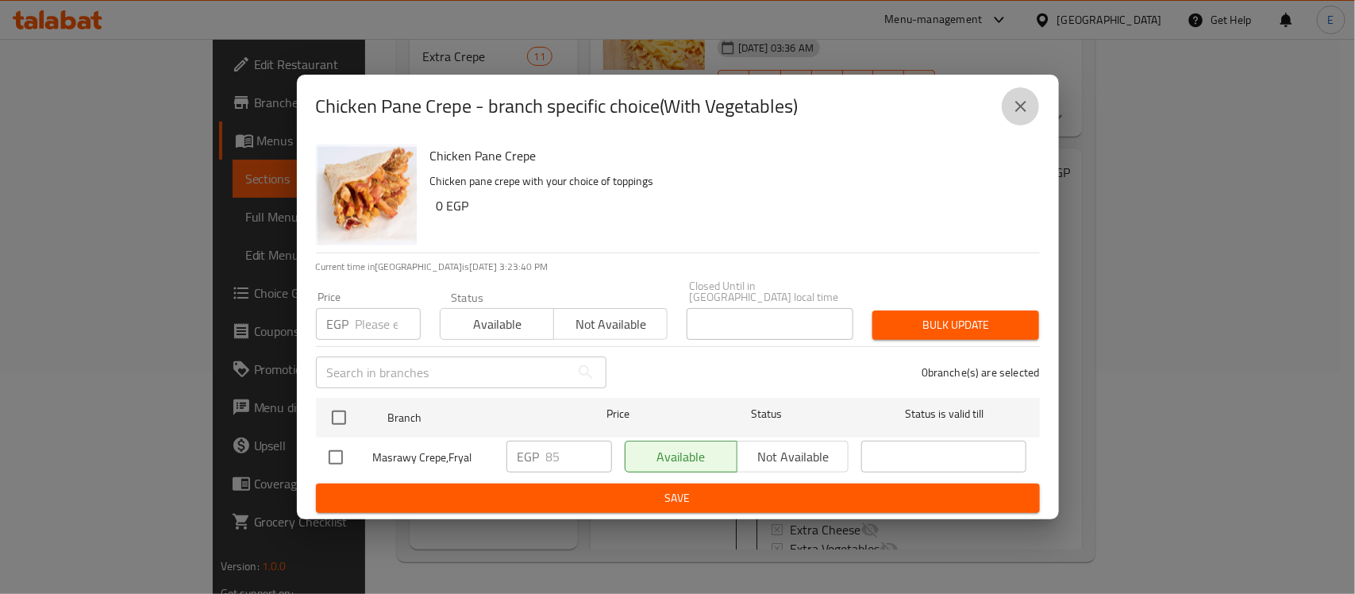
click at [1008, 113] on button "close" at bounding box center [1020, 106] width 38 height 38
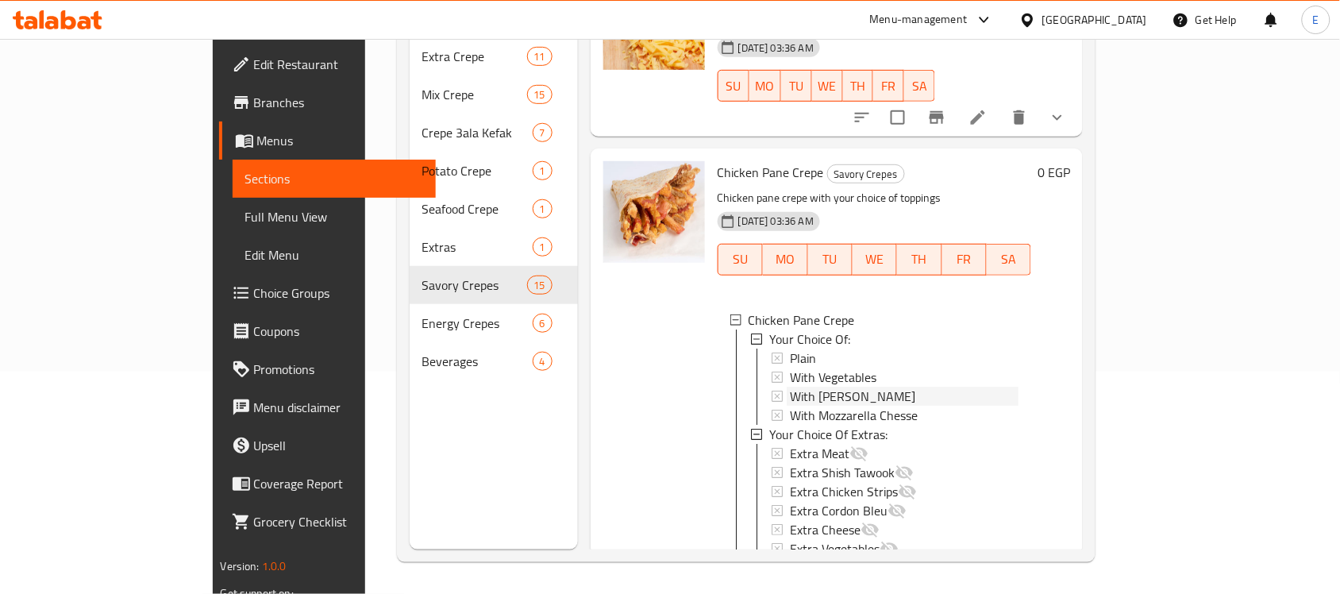
click at [790, 386] on span "With [PERSON_NAME]" at bounding box center [852, 395] width 125 height 19
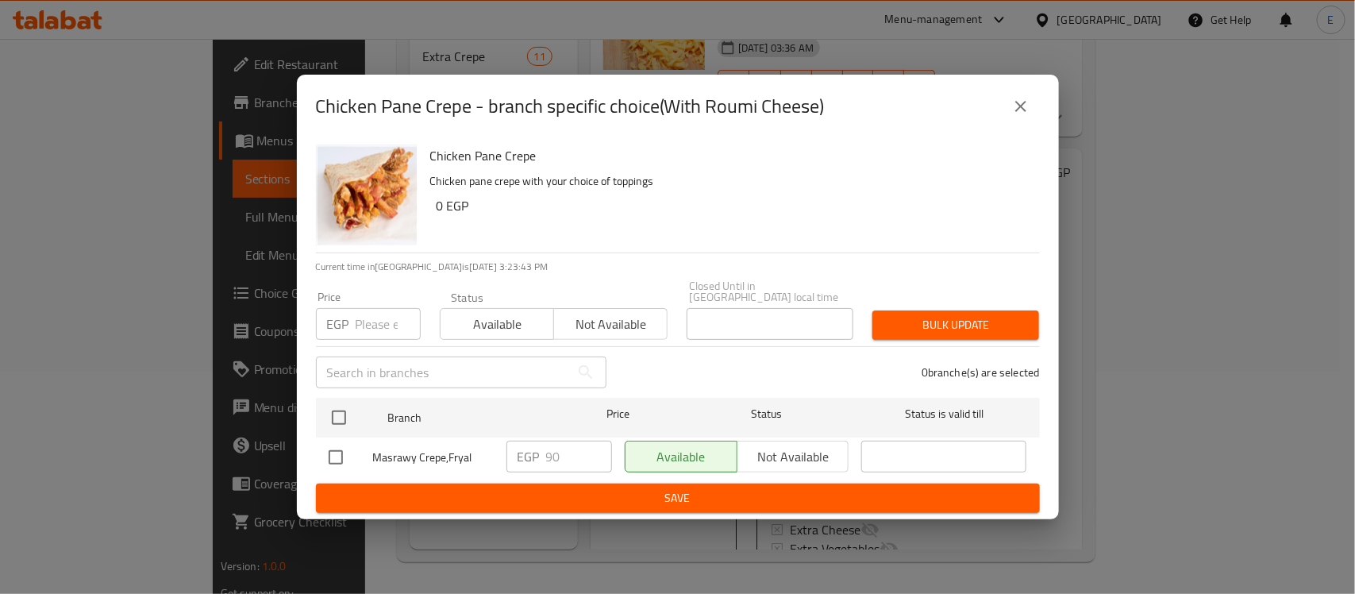
click at [1013, 116] on icon "close" at bounding box center [1020, 106] width 19 height 19
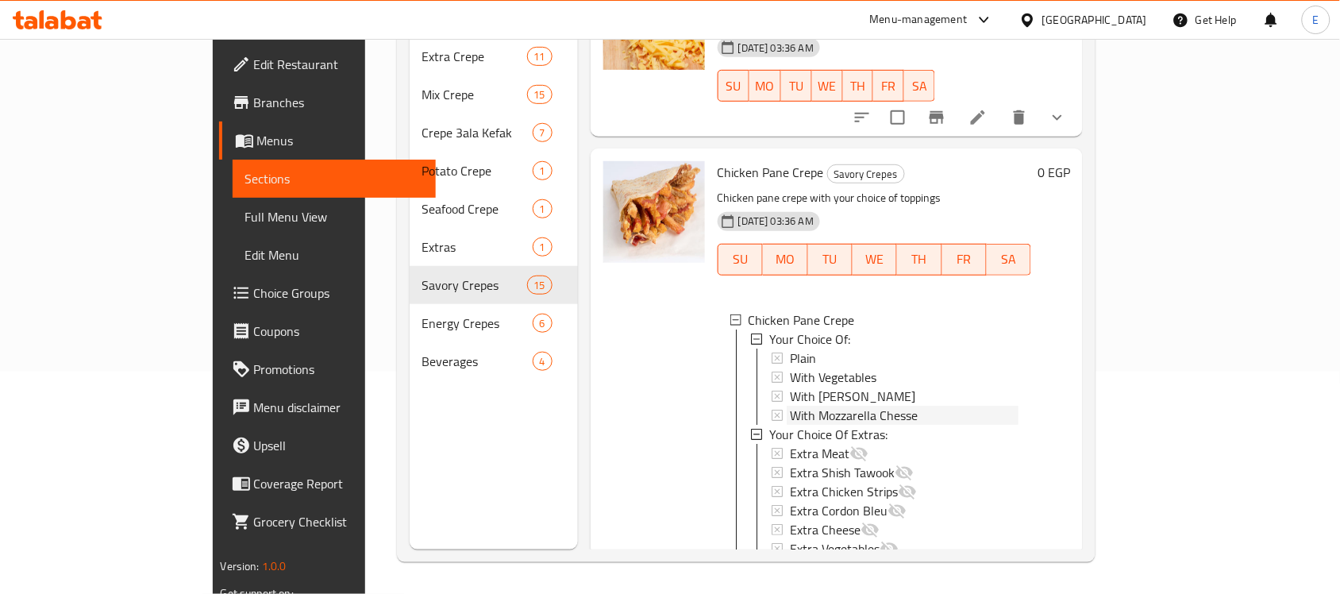
click at [790, 406] on span "With Mozzarella Chesse" at bounding box center [854, 415] width 128 height 19
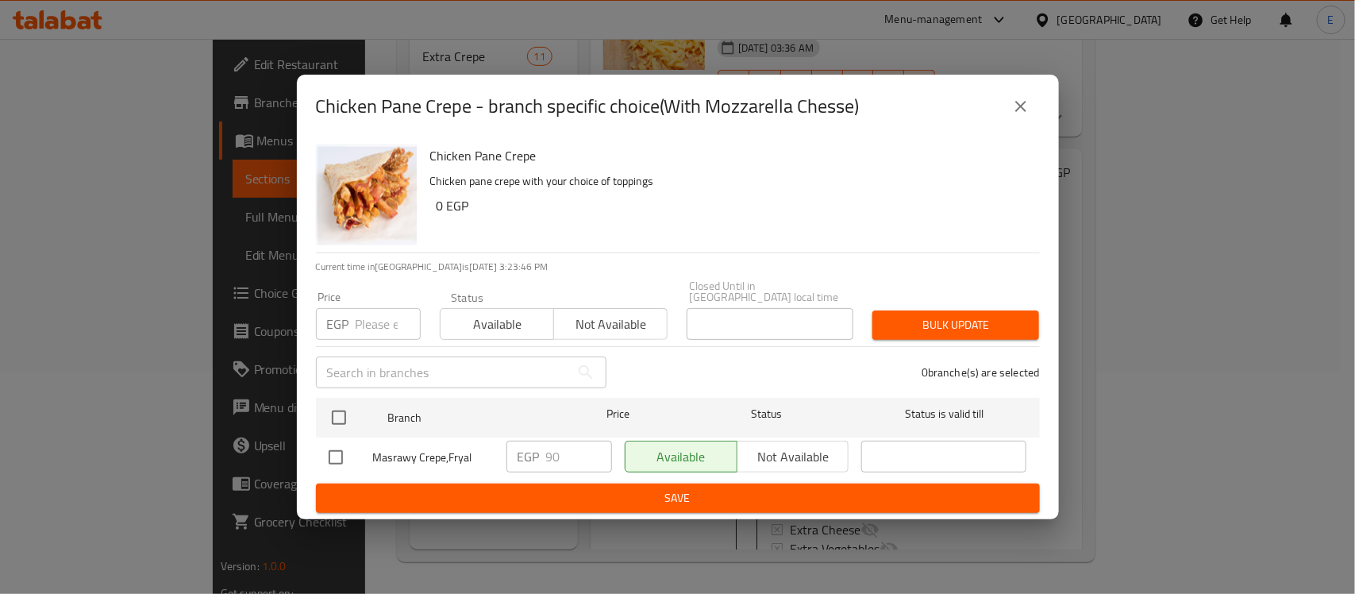
click at [1012, 116] on icon "close" at bounding box center [1020, 106] width 19 height 19
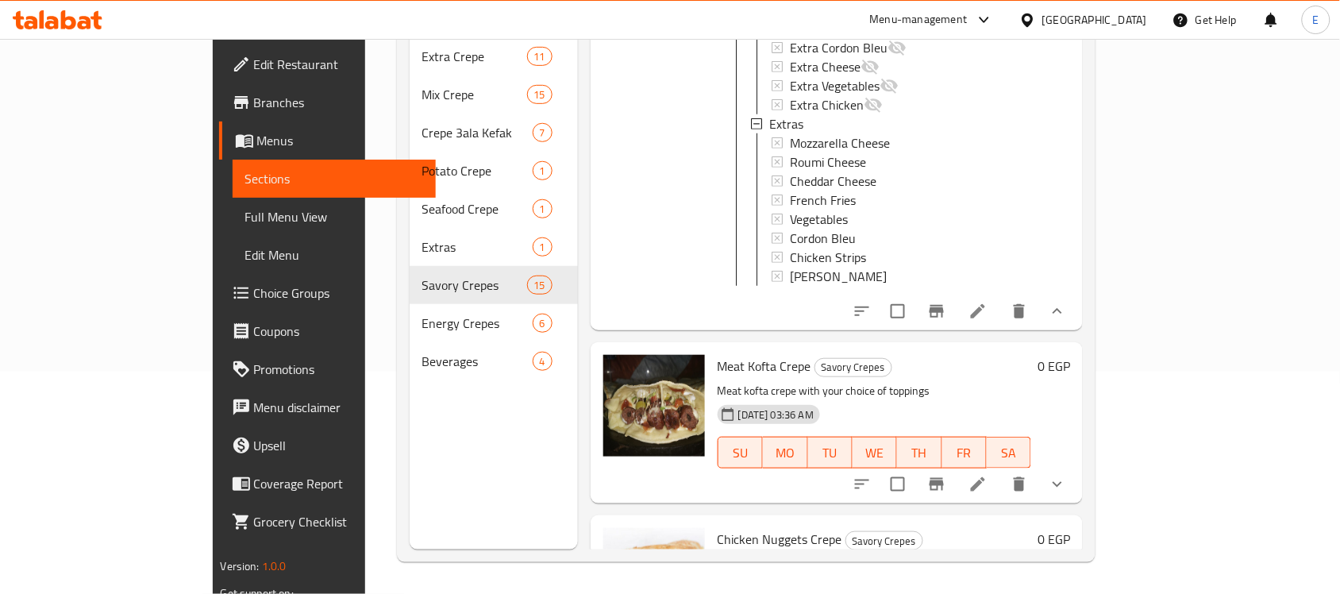
scroll to position [955, 0]
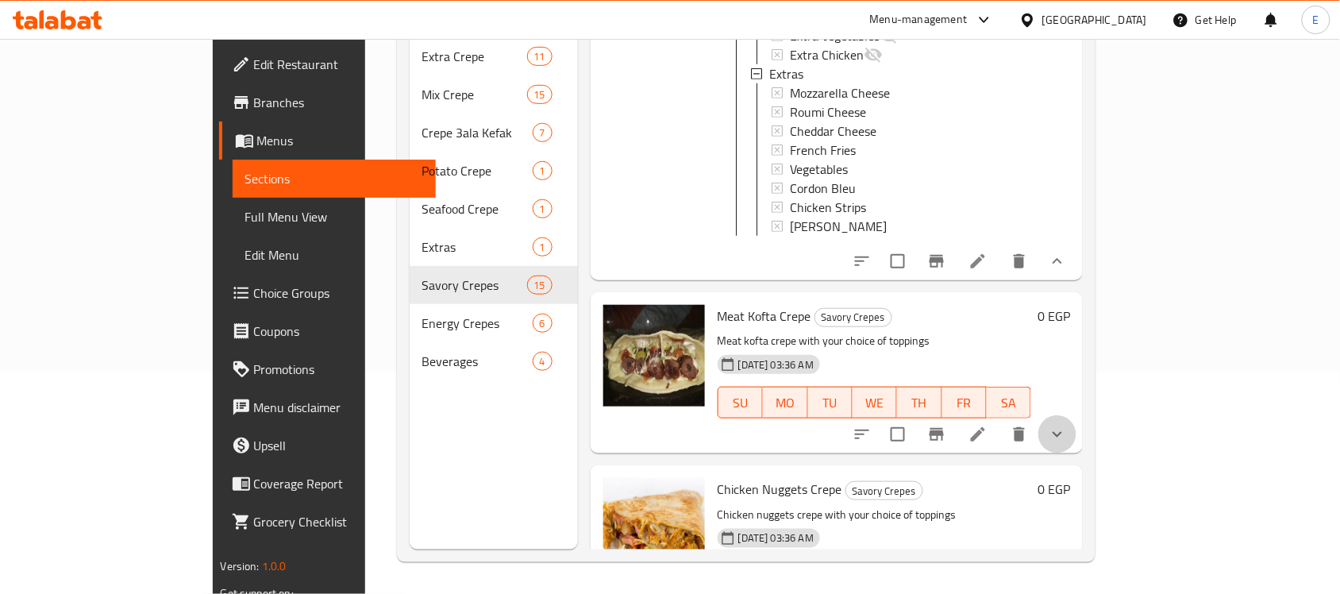
click at [1076, 415] on button "show more" at bounding box center [1057, 434] width 38 height 38
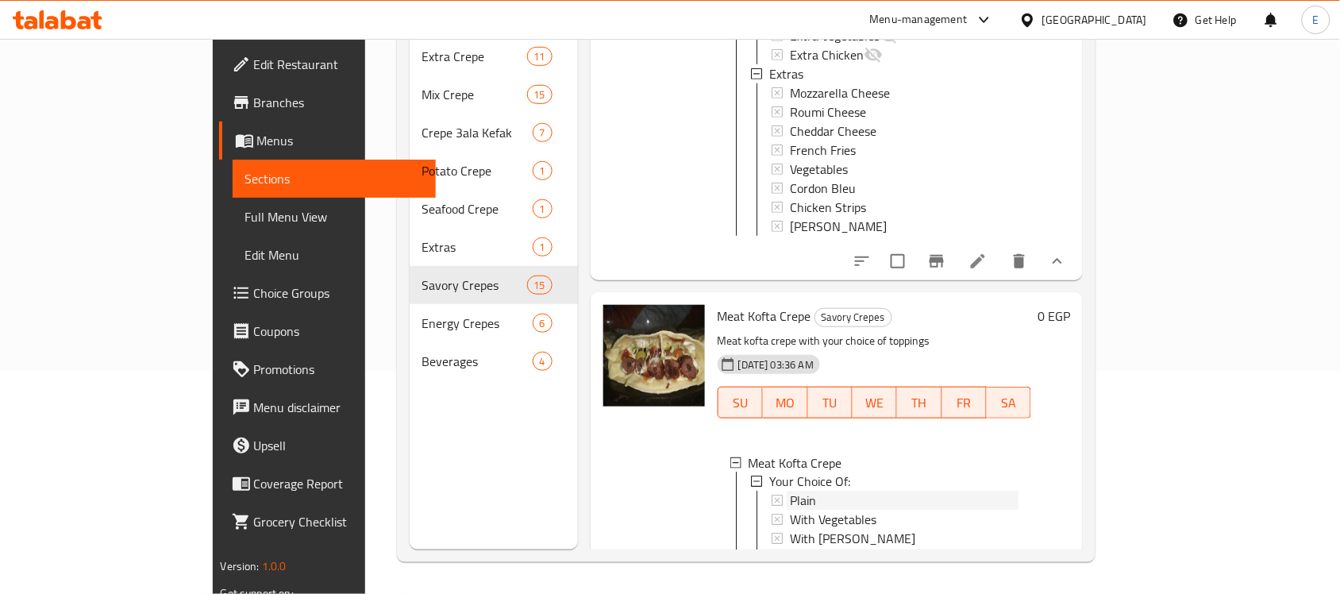
click at [790, 491] on div "Plain" at bounding box center [904, 500] width 229 height 19
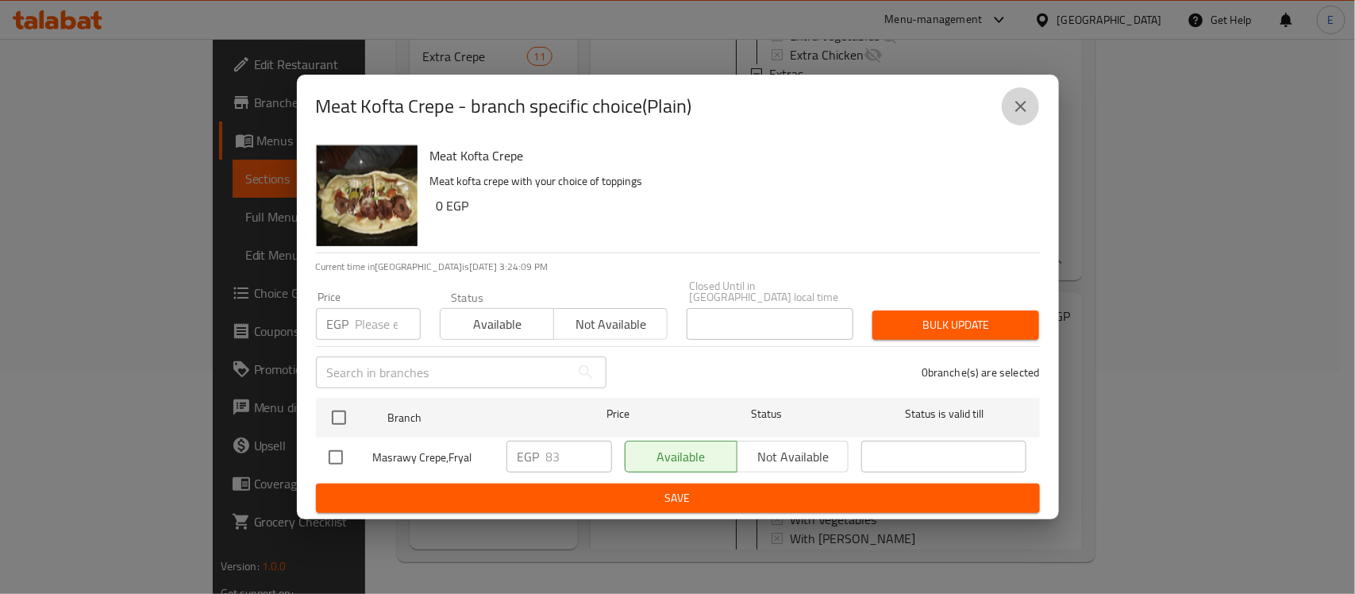
click at [1026, 112] on icon "close" at bounding box center [1020, 106] width 19 height 19
